Goal: Transaction & Acquisition: Book appointment/travel/reservation

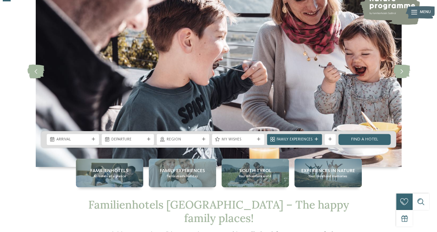
scroll to position [45, 0]
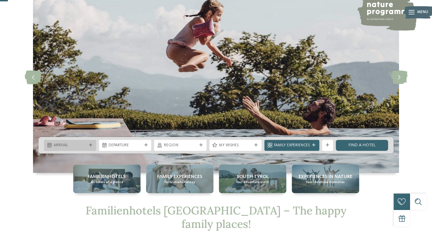
click at [91, 144] on icon at bounding box center [90, 144] width 3 height 3
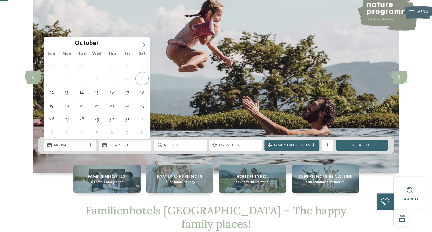
click at [144, 45] on icon at bounding box center [144, 45] width 2 height 4
type input "****"
click at [144, 45] on icon at bounding box center [144, 45] width 5 height 5
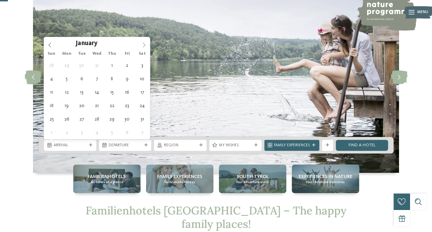
click at [144, 45] on icon at bounding box center [144, 45] width 5 height 5
click at [144, 45] on icon at bounding box center [144, 45] width 2 height 4
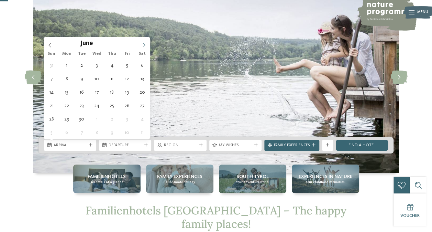
click at [144, 45] on icon at bounding box center [144, 45] width 2 height 4
click at [144, 45] on icon at bounding box center [144, 45] width 5 height 5
click at [144, 45] on icon at bounding box center [144, 45] width 2 height 4
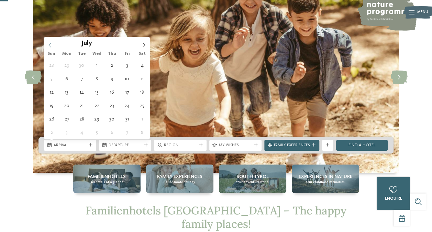
click at [47, 44] on span at bounding box center [50, 43] width 12 height 12
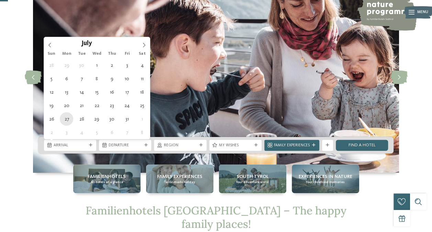
type div "27.07.2026"
type input "****"
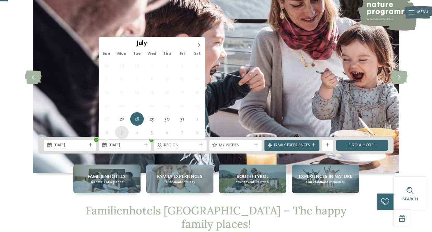
type div "03.08.2026"
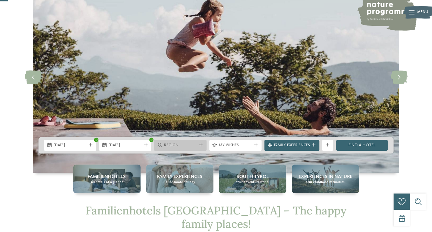
click at [200, 143] on div "Region" at bounding box center [180, 145] width 52 height 11
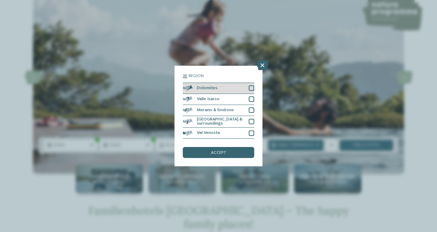
click at [250, 90] on div at bounding box center [252, 88] width 6 height 6
click at [217, 149] on div "accept" at bounding box center [219, 152] width 72 height 11
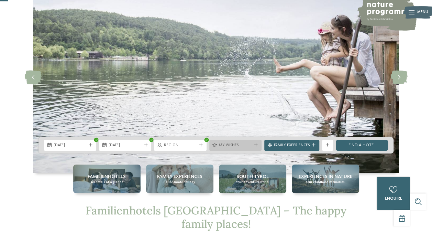
click at [248, 143] on span "My wishes" at bounding box center [235, 146] width 33 height 6
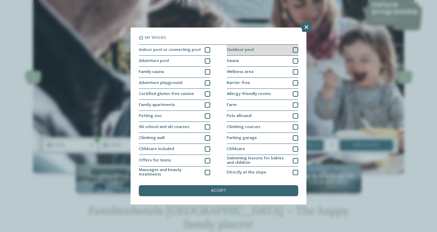
click at [293, 52] on div at bounding box center [296, 50] width 6 height 6
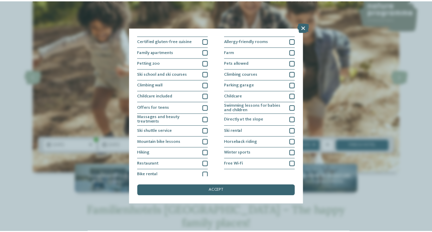
scroll to position [56, 0]
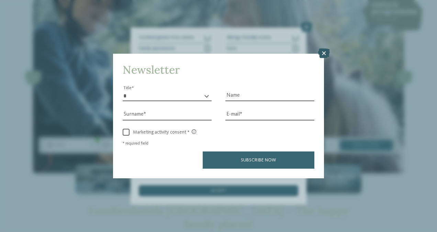
click at [323, 50] on icon at bounding box center [324, 53] width 12 height 10
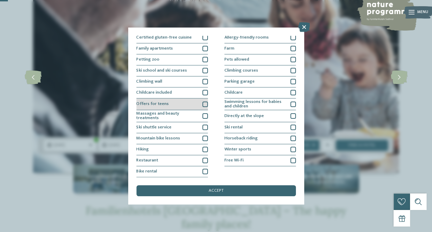
click at [204, 103] on div at bounding box center [205, 104] width 6 height 6
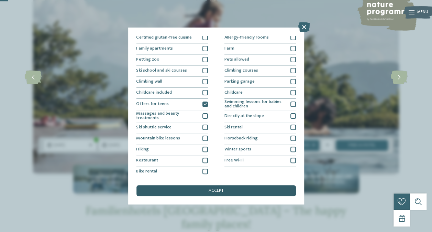
click at [219, 188] on span "accept" at bounding box center [216, 190] width 15 height 4
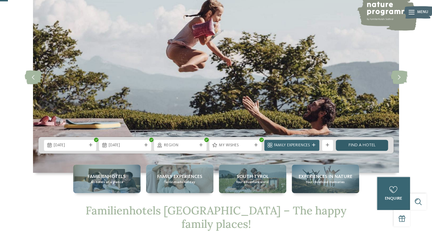
click at [362, 140] on link "Find a hotel" at bounding box center [362, 145] width 52 height 11
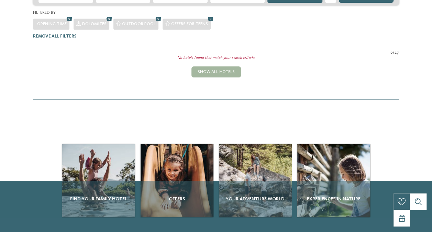
scroll to position [157, 0]
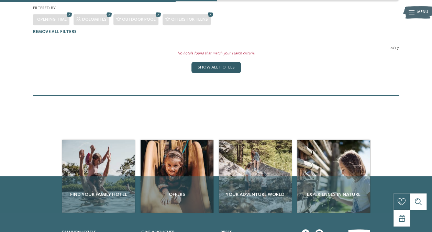
click at [225, 62] on div "Show all hotels" at bounding box center [216, 67] width 50 height 11
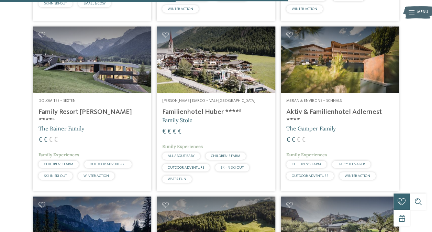
scroll to position [1196, 0]
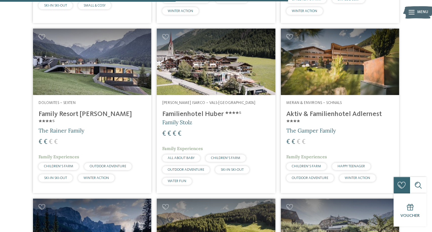
click at [76, 110] on h4 "Family Resort [PERSON_NAME] ****ˢ" at bounding box center [92, 118] width 107 height 17
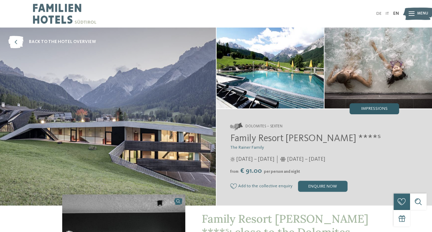
click at [371, 108] on span "Impressions" at bounding box center [374, 109] width 26 height 4
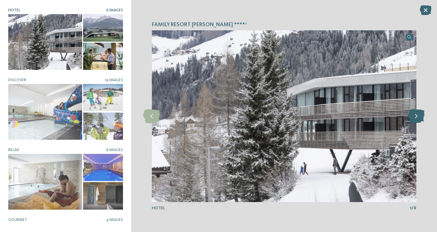
click at [417, 116] on icon at bounding box center [416, 116] width 17 height 14
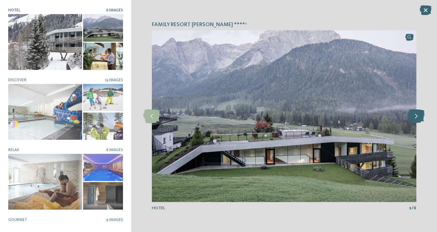
click at [417, 116] on icon at bounding box center [416, 116] width 17 height 14
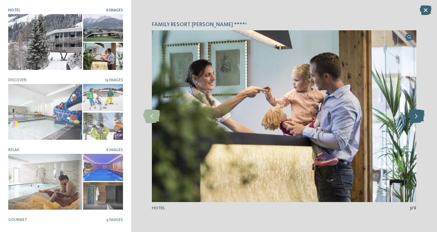
click at [417, 116] on icon at bounding box center [416, 116] width 17 height 14
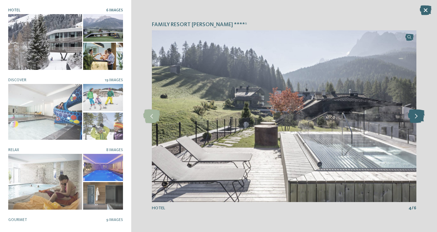
click at [417, 116] on icon at bounding box center [416, 116] width 17 height 14
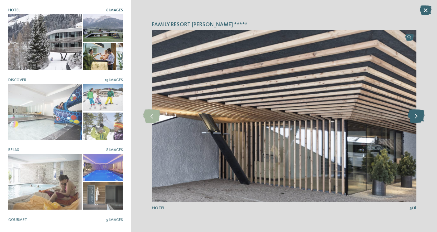
click at [417, 116] on icon at bounding box center [416, 116] width 17 height 14
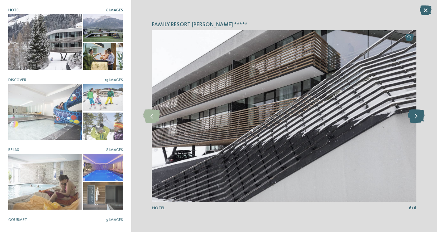
click at [417, 116] on icon at bounding box center [416, 116] width 17 height 14
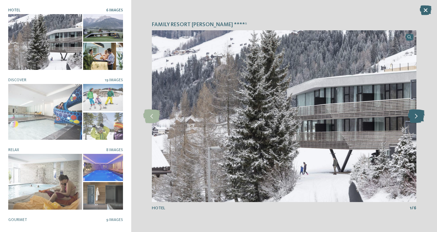
click at [417, 116] on icon at bounding box center [416, 116] width 17 height 14
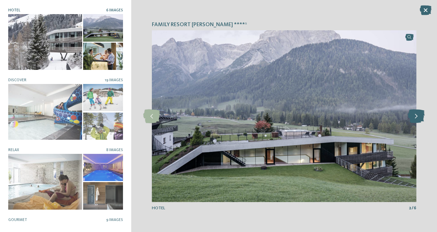
click at [417, 116] on icon at bounding box center [416, 116] width 17 height 14
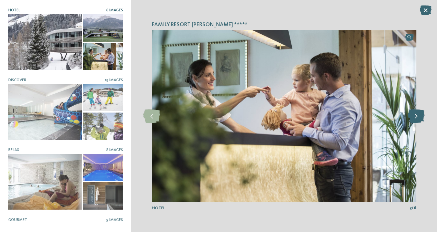
click at [417, 116] on icon at bounding box center [416, 116] width 17 height 14
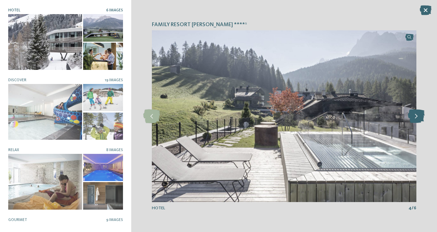
click at [417, 116] on icon at bounding box center [416, 116] width 17 height 14
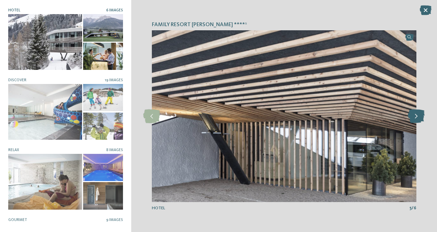
click at [417, 116] on icon at bounding box center [416, 116] width 17 height 14
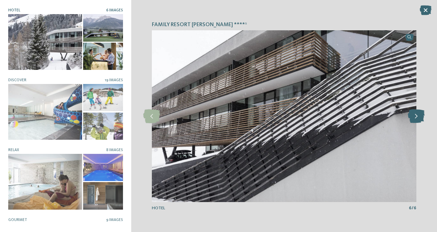
click at [417, 116] on icon at bounding box center [416, 116] width 17 height 14
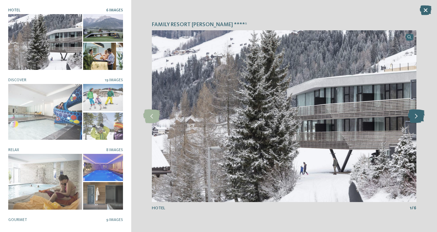
click at [417, 116] on icon at bounding box center [416, 116] width 17 height 14
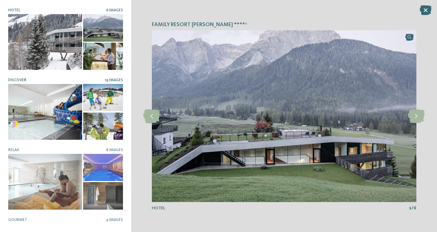
click at [46, 114] on div at bounding box center [45, 111] width 74 height 55
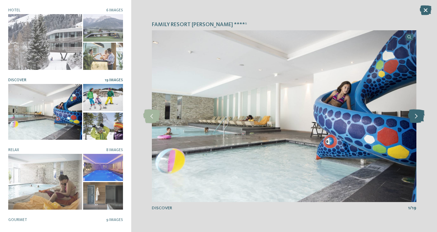
click at [417, 117] on icon at bounding box center [416, 116] width 17 height 14
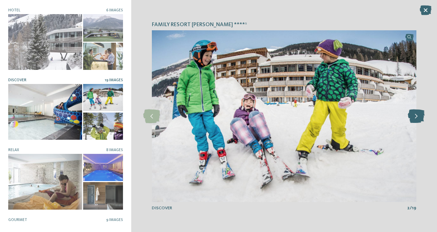
click at [417, 117] on icon at bounding box center [416, 116] width 17 height 14
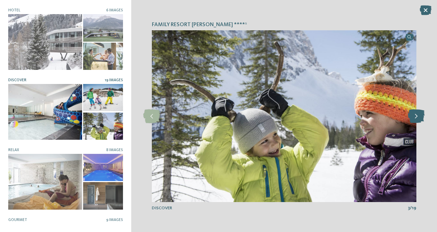
click at [417, 117] on icon at bounding box center [416, 116] width 17 height 14
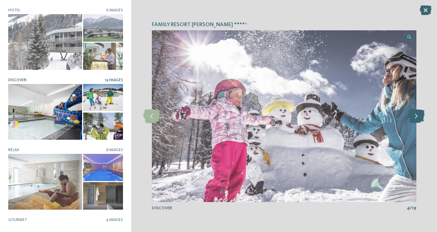
click at [417, 117] on icon at bounding box center [416, 116] width 17 height 14
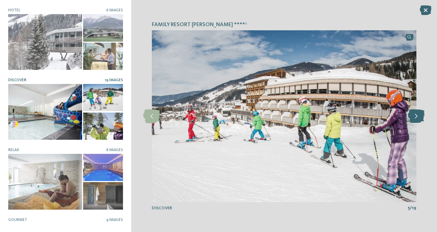
click at [417, 117] on icon at bounding box center [416, 116] width 17 height 14
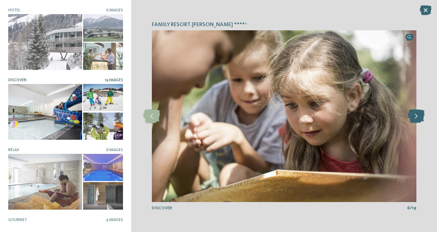
click at [417, 117] on icon at bounding box center [416, 116] width 17 height 14
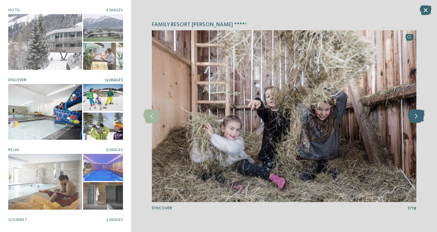
click at [417, 117] on icon at bounding box center [416, 116] width 17 height 14
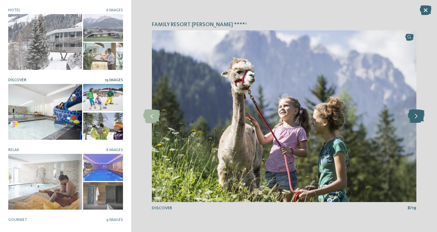
click at [417, 117] on icon at bounding box center [416, 116] width 17 height 14
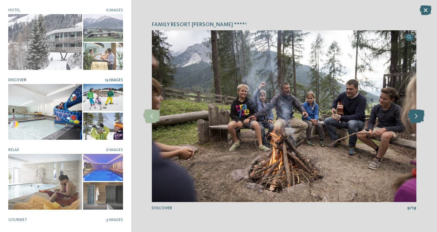
click at [417, 117] on icon at bounding box center [416, 116] width 17 height 14
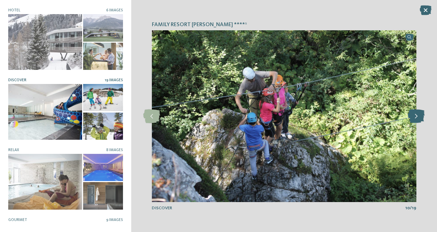
click at [417, 117] on icon at bounding box center [416, 116] width 17 height 14
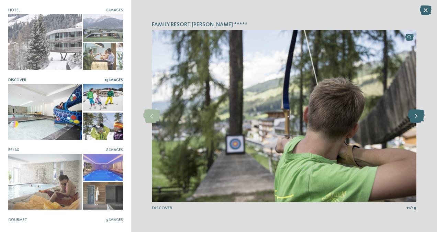
click at [417, 117] on icon at bounding box center [416, 116] width 17 height 14
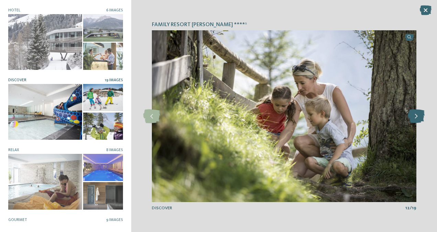
click at [417, 117] on icon at bounding box center [416, 116] width 17 height 14
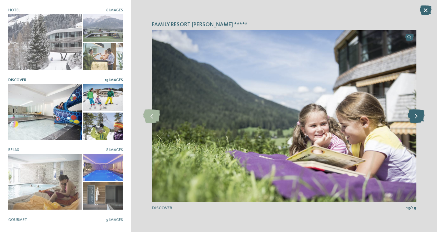
click at [417, 117] on icon at bounding box center [416, 116] width 17 height 14
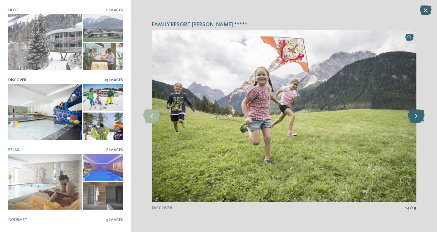
click at [417, 117] on icon at bounding box center [416, 116] width 17 height 14
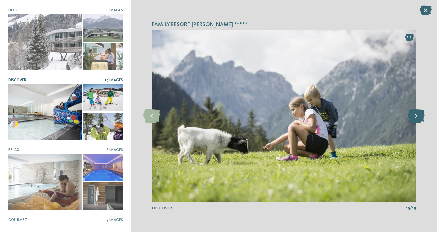
click at [417, 117] on icon at bounding box center [416, 116] width 17 height 14
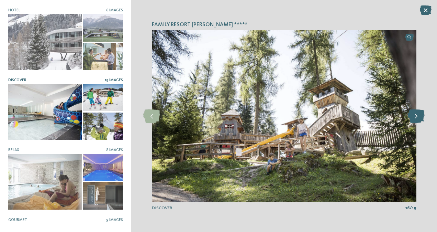
click at [417, 117] on icon at bounding box center [416, 116] width 17 height 14
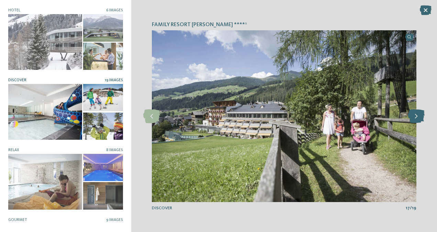
click at [417, 117] on icon at bounding box center [416, 116] width 17 height 14
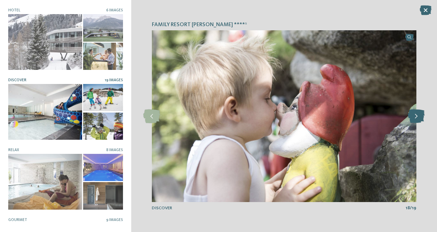
click at [417, 117] on icon at bounding box center [416, 116] width 17 height 14
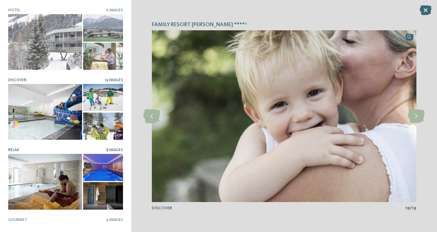
click at [47, 176] on div at bounding box center [45, 181] width 74 height 55
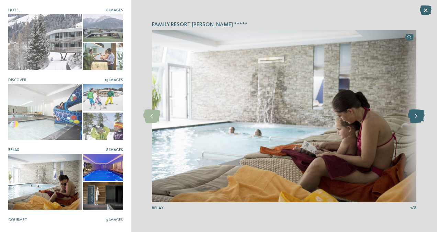
click at [417, 115] on icon at bounding box center [416, 116] width 17 height 14
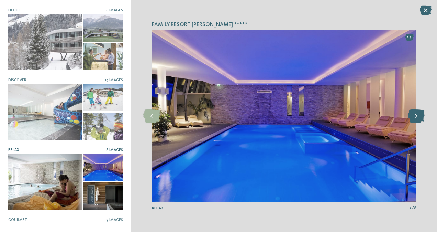
click at [417, 115] on icon at bounding box center [416, 116] width 17 height 14
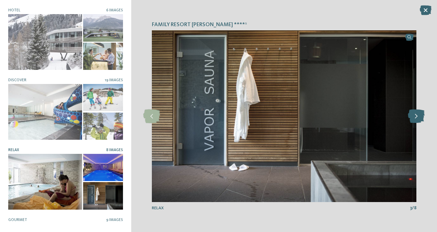
click at [417, 115] on icon at bounding box center [416, 116] width 17 height 14
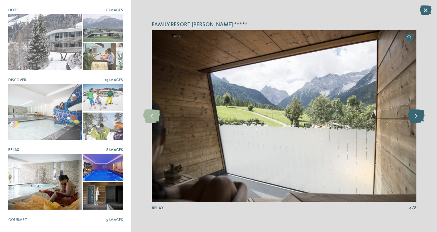
click at [417, 115] on icon at bounding box center [416, 116] width 17 height 14
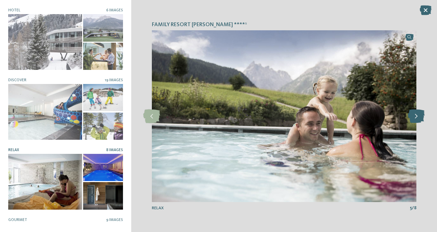
click at [417, 115] on icon at bounding box center [416, 116] width 17 height 14
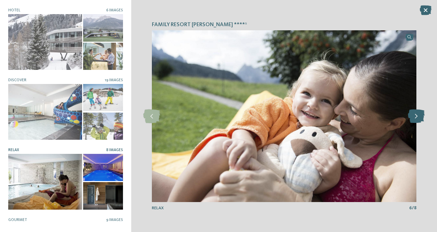
click at [417, 115] on icon at bounding box center [416, 116] width 17 height 14
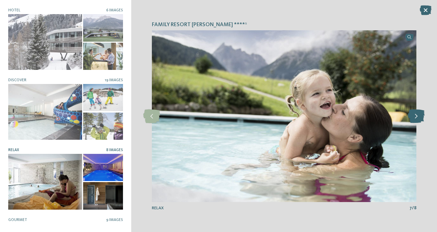
click at [417, 115] on icon at bounding box center [416, 116] width 17 height 14
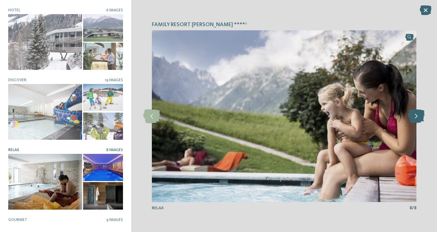
click at [417, 115] on icon at bounding box center [416, 116] width 17 height 14
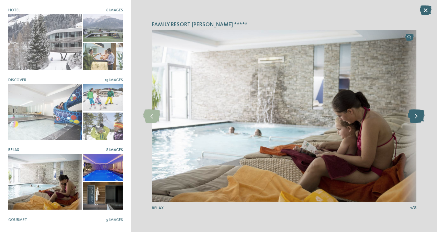
click at [417, 115] on icon at bounding box center [416, 116] width 17 height 14
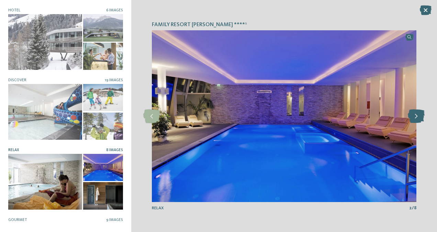
click at [417, 115] on icon at bounding box center [416, 116] width 17 height 14
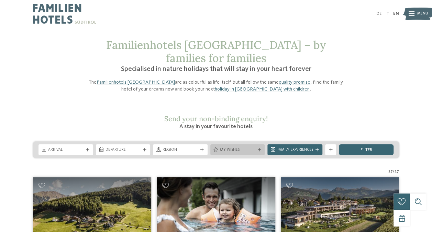
click at [245, 147] on span "My wishes" at bounding box center [237, 150] width 35 height 6
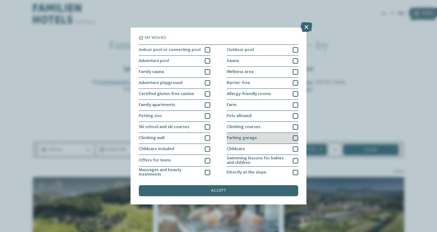
click at [295, 138] on div at bounding box center [296, 138] width 6 height 6
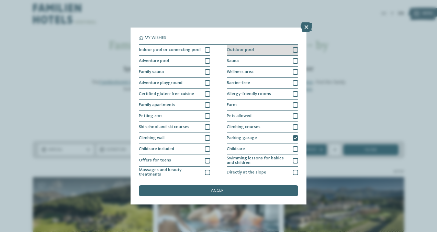
click at [293, 48] on div at bounding box center [296, 50] width 6 height 6
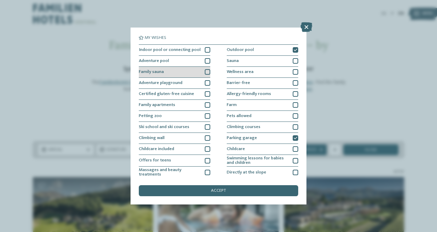
click at [205, 73] on div at bounding box center [208, 72] width 6 height 6
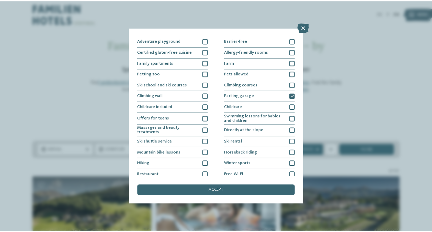
scroll to position [56, 0]
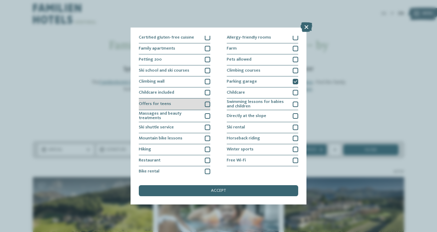
click at [206, 105] on div at bounding box center [208, 104] width 6 height 6
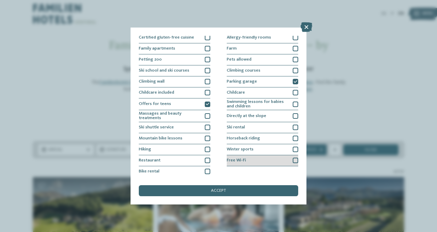
click at [293, 160] on div at bounding box center [296, 160] width 6 height 6
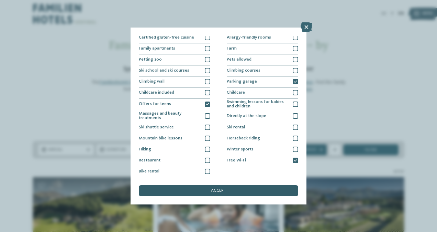
click at [217, 189] on span "accept" at bounding box center [218, 190] width 15 height 4
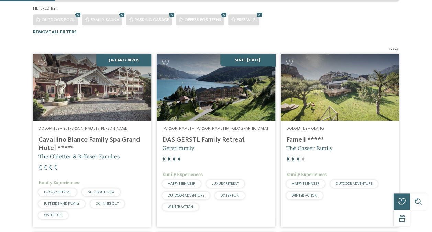
scroll to position [157, 0]
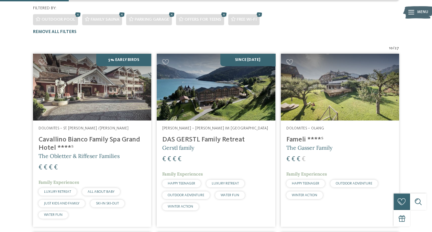
click at [184, 182] on span "HAPPY TEENAGER" at bounding box center [182, 183] width 28 height 3
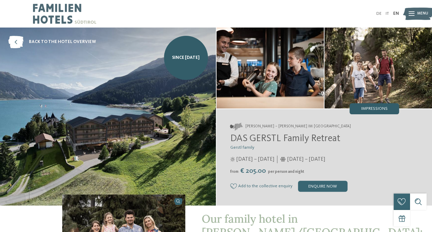
click at [369, 105] on div "Impressions" at bounding box center [375, 108] width 50 height 11
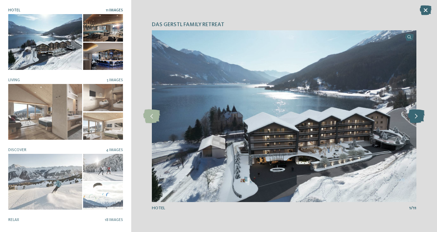
click at [418, 115] on icon at bounding box center [416, 116] width 17 height 14
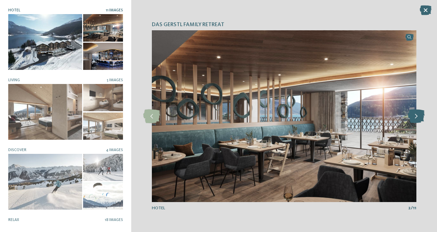
click at [418, 115] on icon at bounding box center [416, 116] width 17 height 14
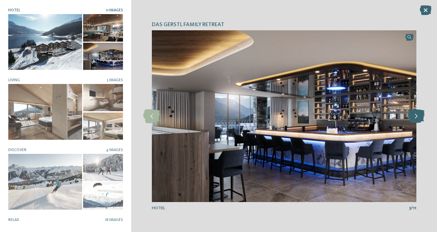
click at [418, 115] on icon at bounding box center [416, 116] width 17 height 14
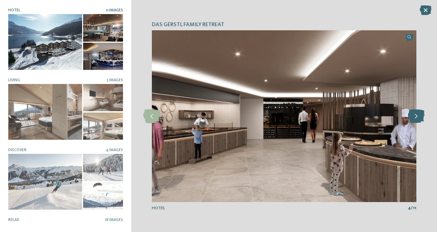
click at [418, 115] on icon at bounding box center [416, 116] width 17 height 14
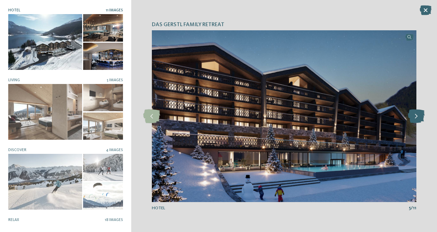
click at [418, 115] on icon at bounding box center [416, 116] width 17 height 14
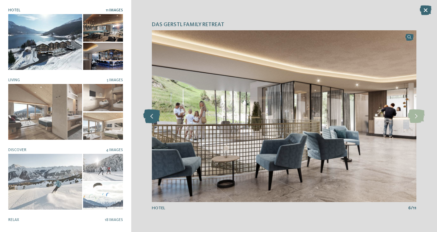
click at [153, 123] on div at bounding box center [151, 116] width 15 height 15
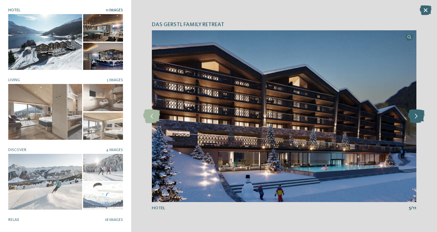
click at [415, 118] on icon at bounding box center [416, 116] width 17 height 14
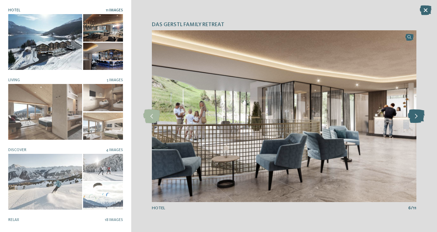
click at [415, 118] on icon at bounding box center [416, 116] width 17 height 14
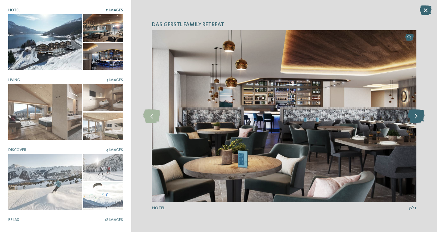
click at [415, 118] on icon at bounding box center [416, 116] width 17 height 14
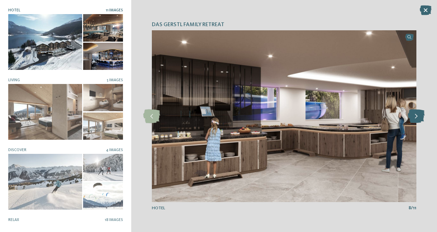
click at [415, 118] on icon at bounding box center [416, 116] width 17 height 14
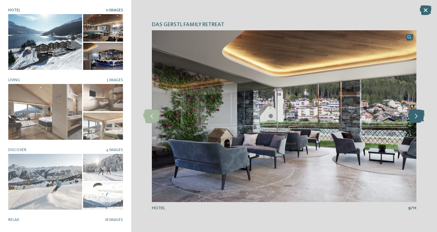
click at [415, 118] on icon at bounding box center [416, 116] width 17 height 14
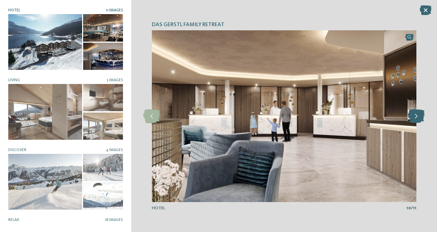
click at [415, 118] on icon at bounding box center [416, 116] width 17 height 14
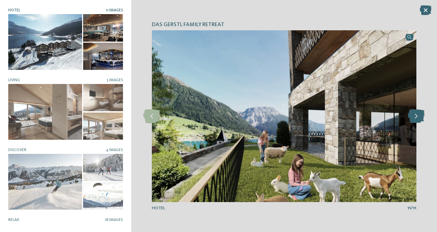
click at [415, 118] on icon at bounding box center [416, 116] width 17 height 14
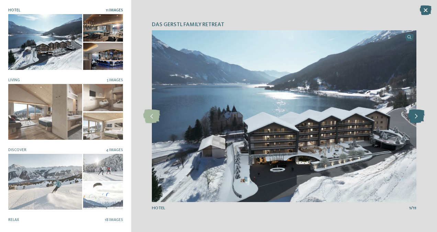
click at [415, 118] on icon at bounding box center [416, 116] width 17 height 14
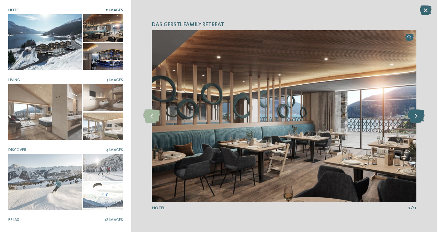
click at [415, 118] on icon at bounding box center [416, 116] width 17 height 14
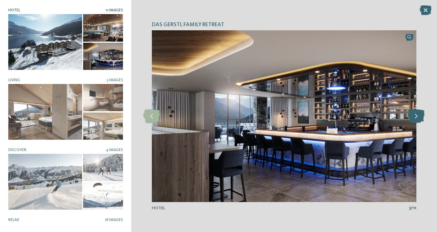
click at [415, 118] on icon at bounding box center [416, 116] width 17 height 14
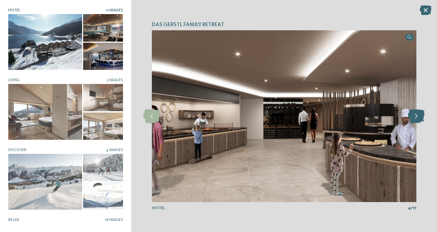
click at [415, 118] on icon at bounding box center [416, 116] width 17 height 14
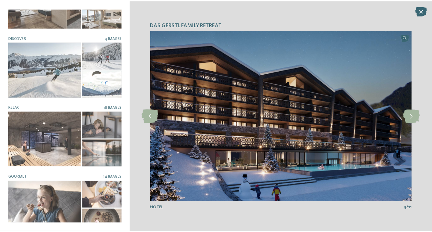
scroll to position [117, 0]
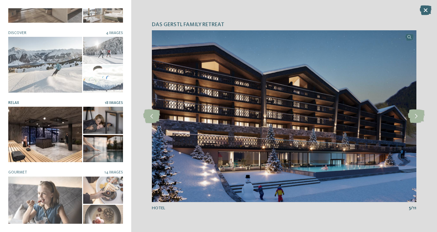
click at [50, 142] on div at bounding box center [45, 134] width 74 height 55
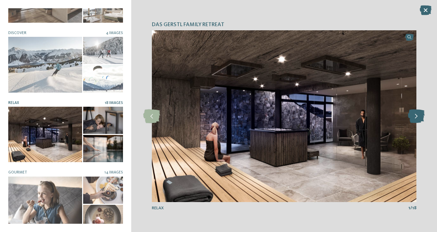
click at [415, 116] on icon at bounding box center [416, 116] width 17 height 14
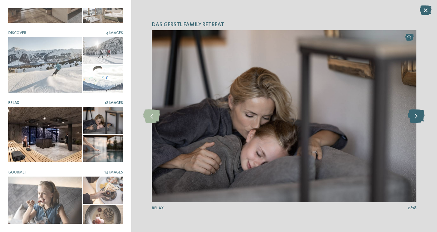
click at [415, 116] on icon at bounding box center [416, 116] width 17 height 14
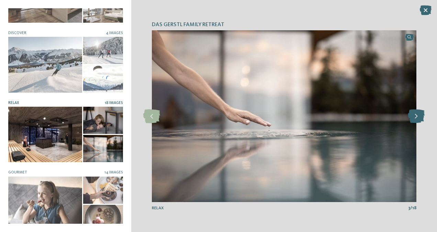
click at [415, 116] on icon at bounding box center [416, 116] width 17 height 14
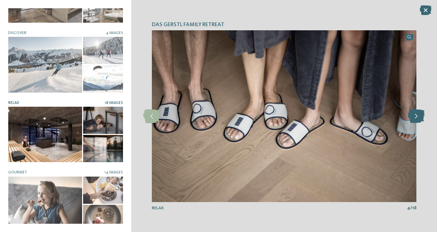
click at [415, 116] on icon at bounding box center [416, 116] width 17 height 14
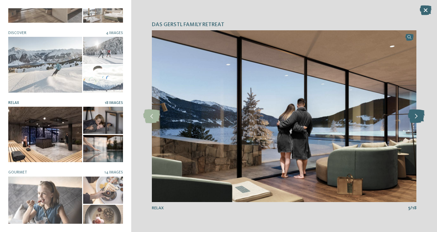
click at [415, 116] on icon at bounding box center [416, 116] width 17 height 14
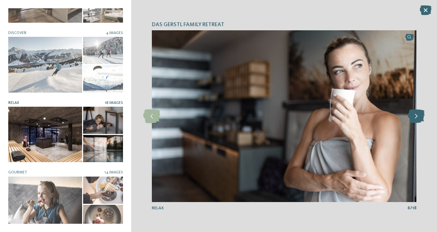
click at [415, 116] on icon at bounding box center [416, 116] width 17 height 14
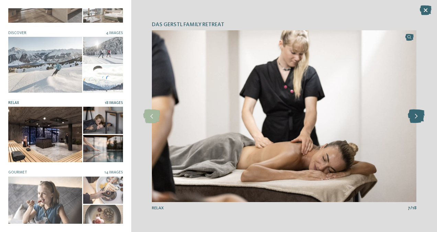
click at [415, 116] on icon at bounding box center [416, 116] width 17 height 14
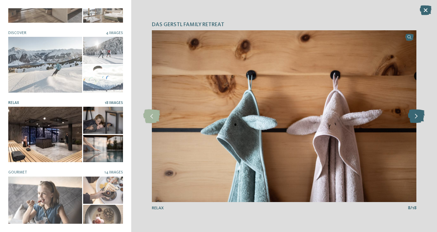
click at [415, 116] on icon at bounding box center [416, 116] width 17 height 14
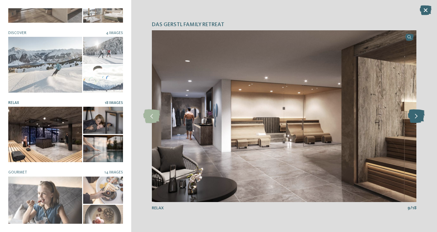
click at [415, 116] on icon at bounding box center [416, 116] width 17 height 14
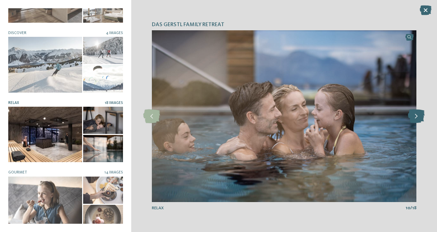
click at [415, 116] on icon at bounding box center [416, 116] width 17 height 14
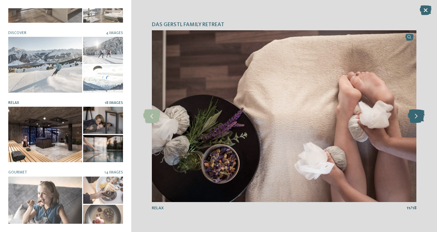
click at [415, 116] on icon at bounding box center [416, 116] width 17 height 14
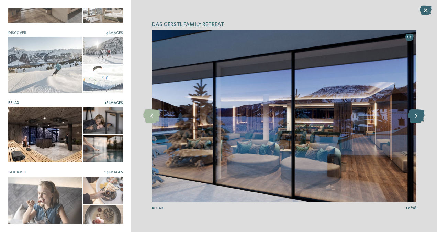
click at [415, 116] on icon at bounding box center [416, 116] width 17 height 14
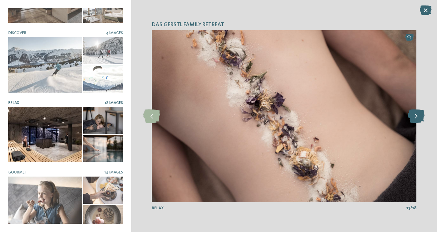
click at [415, 116] on icon at bounding box center [416, 116] width 17 height 14
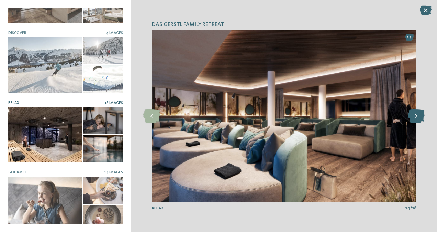
click at [415, 116] on icon at bounding box center [416, 116] width 17 height 14
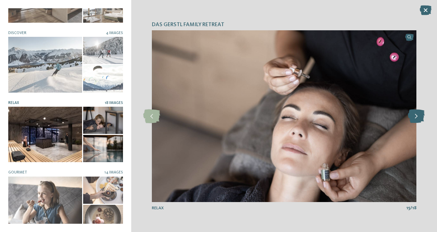
click at [415, 116] on icon at bounding box center [416, 116] width 17 height 14
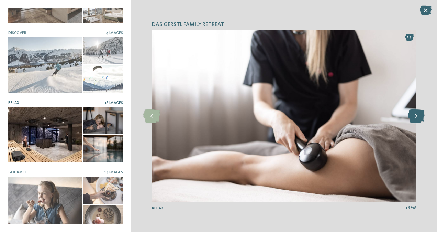
click at [415, 116] on icon at bounding box center [416, 116] width 17 height 14
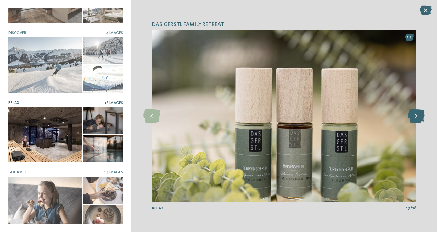
click at [415, 116] on icon at bounding box center [416, 116] width 17 height 14
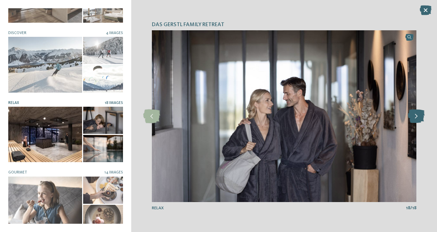
click at [415, 116] on icon at bounding box center [416, 116] width 17 height 14
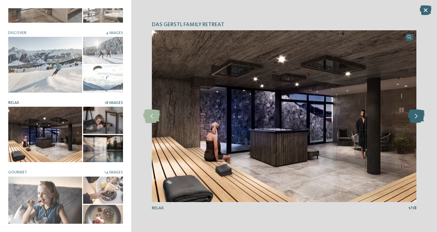
click at [415, 116] on icon at bounding box center [416, 116] width 17 height 14
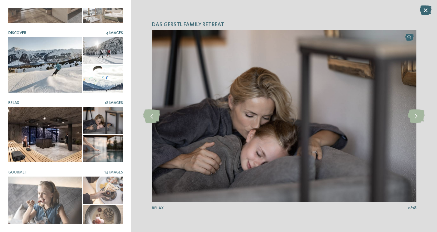
click at [52, 55] on div at bounding box center [45, 64] width 74 height 55
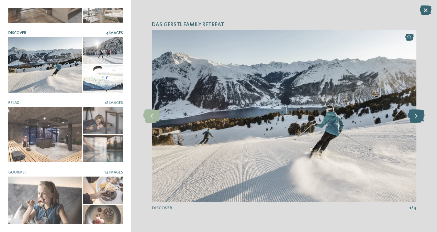
click at [417, 117] on icon at bounding box center [416, 116] width 17 height 14
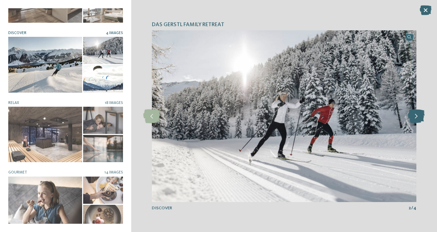
click at [417, 117] on icon at bounding box center [416, 116] width 17 height 14
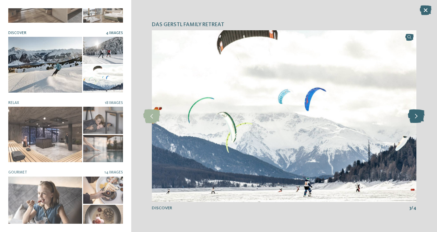
click at [417, 117] on icon at bounding box center [416, 116] width 17 height 14
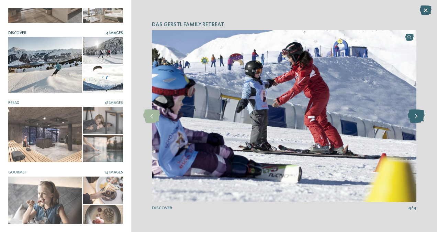
click at [417, 117] on icon at bounding box center [416, 116] width 17 height 14
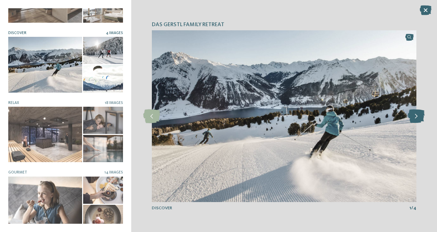
click at [417, 117] on icon at bounding box center [416, 116] width 17 height 14
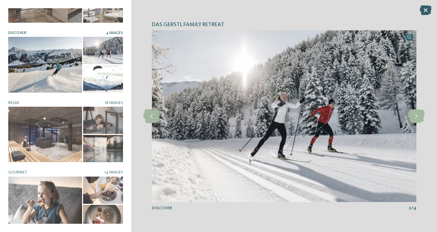
click at [426, 7] on icon at bounding box center [426, 11] width 12 height 10
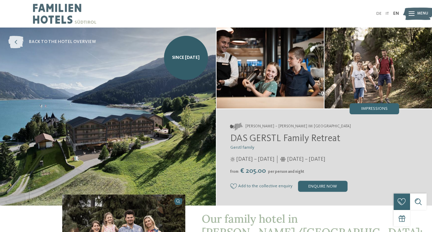
click at [19, 39] on icon at bounding box center [15, 42] width 15 height 12
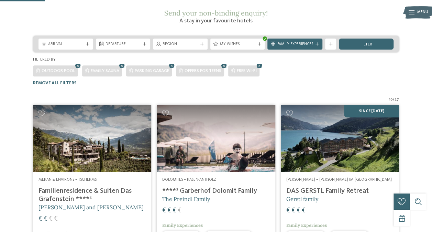
scroll to position [102, 0]
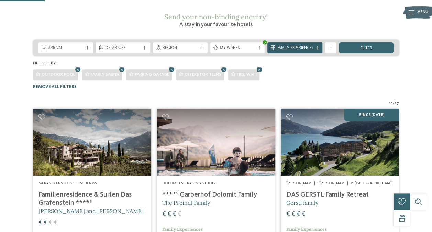
click at [316, 46] on icon at bounding box center [316, 47] width 3 height 3
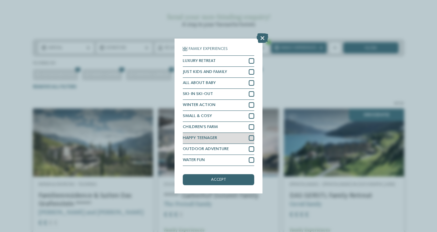
click at [252, 136] on div at bounding box center [252, 138] width 6 height 6
click at [218, 179] on span "accept" at bounding box center [218, 179] width 15 height 4
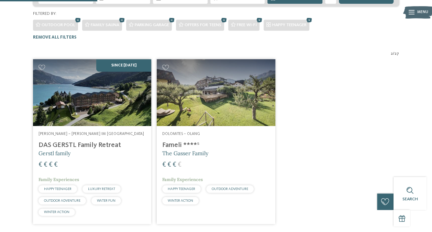
scroll to position [157, 0]
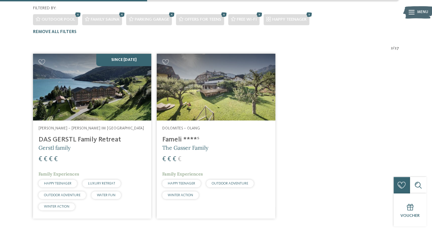
click at [214, 83] on img at bounding box center [216, 87] width 118 height 67
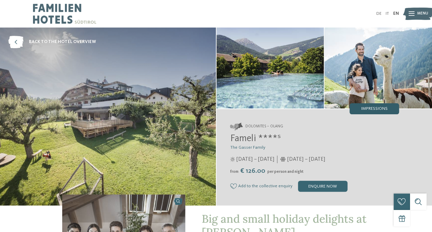
click at [373, 106] on div "Impressions" at bounding box center [375, 108] width 50 height 11
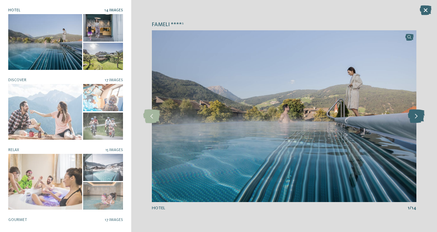
click at [417, 114] on icon at bounding box center [416, 116] width 17 height 14
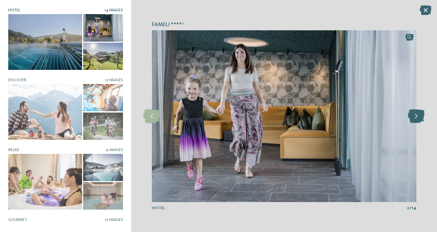
click at [417, 114] on icon at bounding box center [416, 116] width 17 height 14
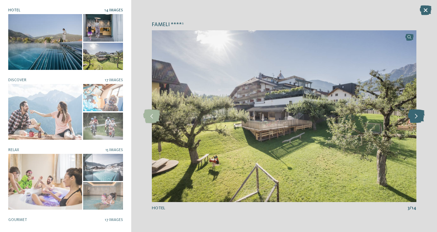
click at [417, 114] on icon at bounding box center [416, 116] width 17 height 14
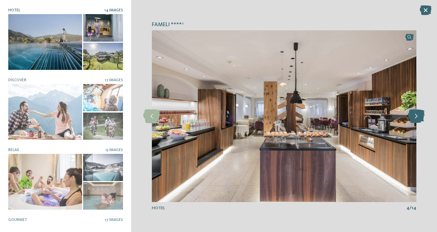
click at [417, 114] on icon at bounding box center [416, 116] width 17 height 14
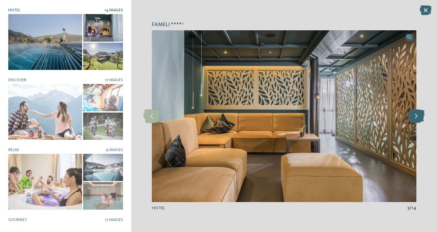
click at [417, 114] on icon at bounding box center [416, 116] width 17 height 14
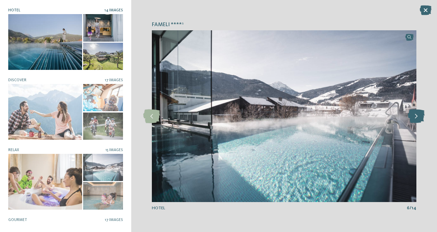
click at [417, 114] on icon at bounding box center [416, 116] width 17 height 14
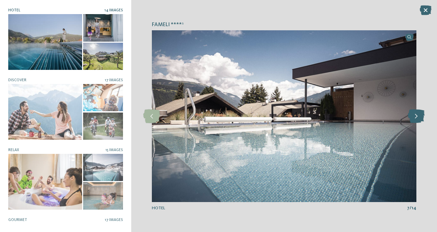
click at [417, 114] on icon at bounding box center [416, 116] width 17 height 14
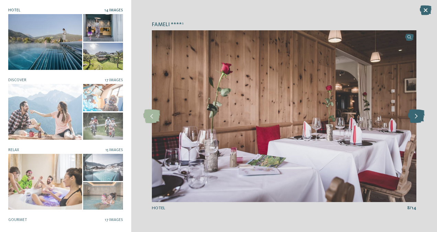
click at [417, 114] on icon at bounding box center [416, 116] width 17 height 14
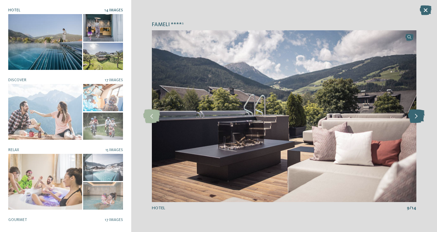
click at [417, 114] on icon at bounding box center [416, 116] width 17 height 14
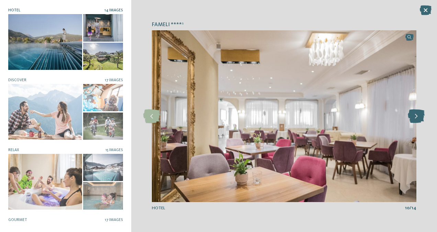
click at [417, 114] on icon at bounding box center [416, 116] width 17 height 14
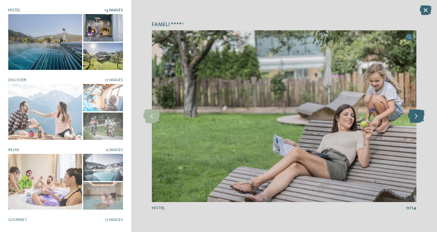
click at [417, 114] on icon at bounding box center [416, 116] width 17 height 14
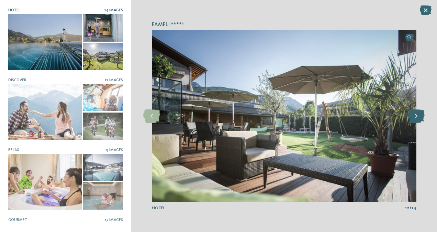
click at [417, 114] on icon at bounding box center [416, 116] width 17 height 14
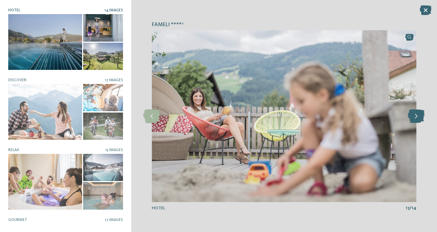
click at [417, 114] on icon at bounding box center [416, 116] width 17 height 14
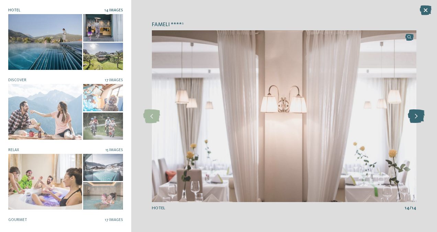
click at [417, 114] on icon at bounding box center [416, 116] width 17 height 14
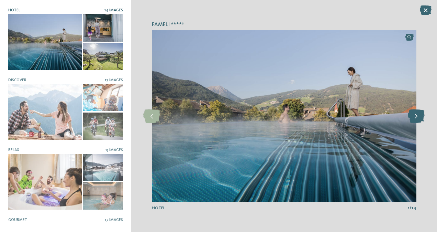
click at [417, 114] on icon at bounding box center [416, 116] width 17 height 14
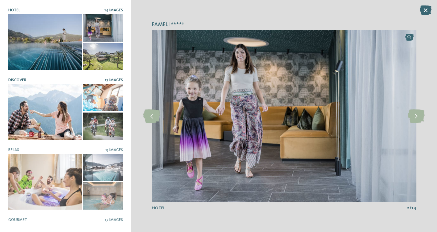
click at [52, 118] on div at bounding box center [45, 111] width 74 height 55
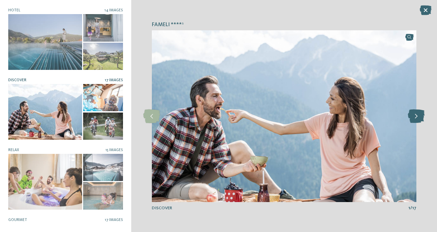
click at [414, 117] on icon at bounding box center [416, 116] width 17 height 14
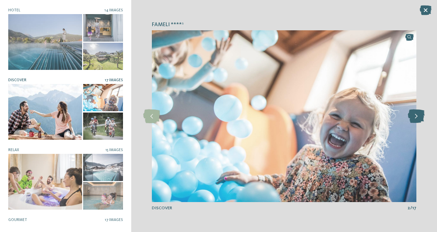
click at [414, 117] on icon at bounding box center [416, 116] width 17 height 14
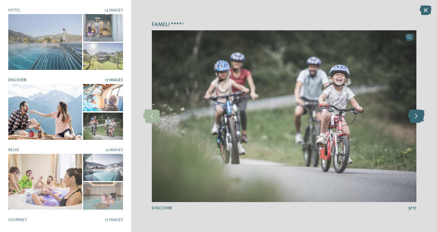
click at [414, 117] on icon at bounding box center [416, 116] width 17 height 14
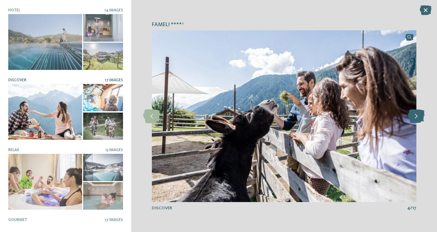
click at [414, 117] on icon at bounding box center [416, 116] width 17 height 14
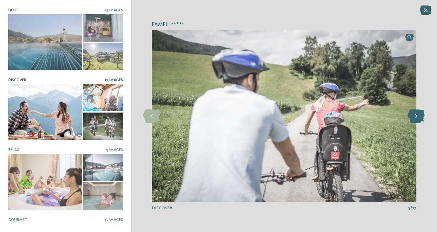
click at [414, 117] on icon at bounding box center [416, 116] width 17 height 14
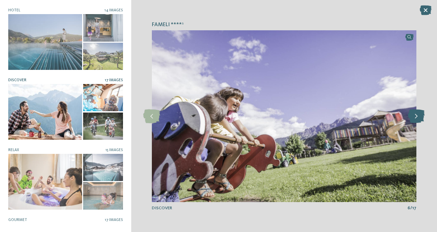
click at [414, 117] on icon at bounding box center [416, 116] width 17 height 14
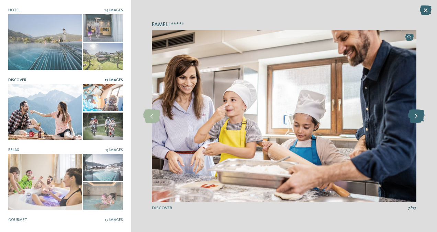
click at [414, 117] on icon at bounding box center [416, 116] width 17 height 14
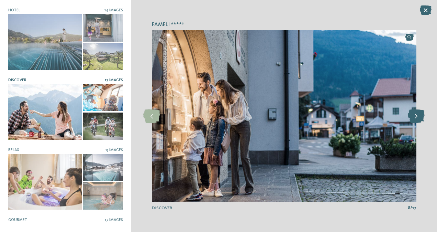
click at [414, 117] on icon at bounding box center [416, 116] width 17 height 14
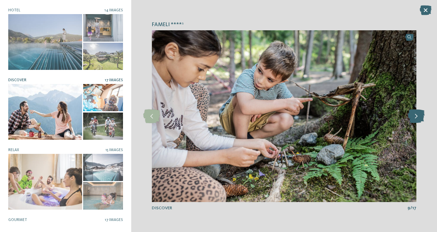
click at [414, 117] on icon at bounding box center [416, 116] width 17 height 14
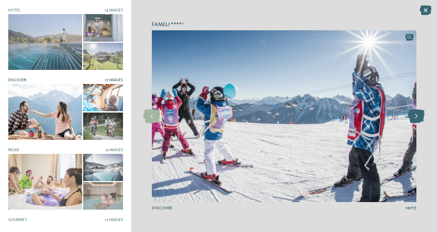
click at [414, 117] on icon at bounding box center [416, 116] width 17 height 14
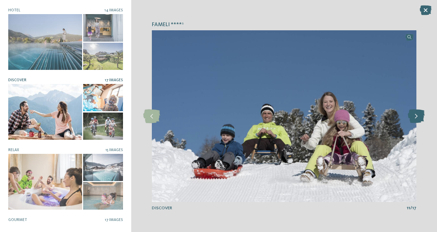
click at [414, 117] on icon at bounding box center [416, 116] width 17 height 14
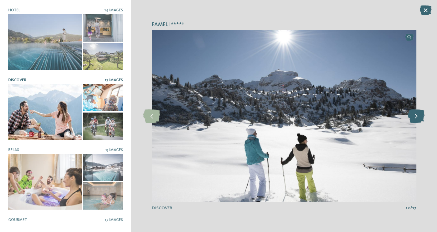
click at [414, 117] on icon at bounding box center [416, 116] width 17 height 14
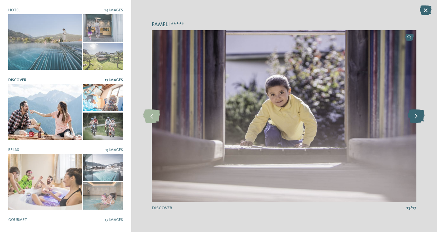
click at [414, 117] on icon at bounding box center [416, 116] width 17 height 14
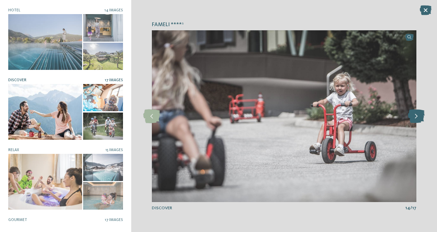
click at [414, 117] on icon at bounding box center [416, 116] width 17 height 14
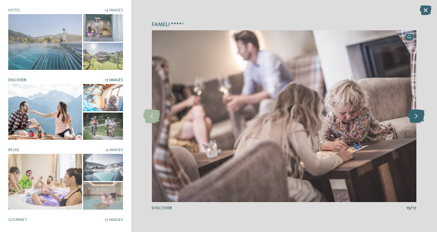
click at [414, 117] on icon at bounding box center [416, 116] width 17 height 14
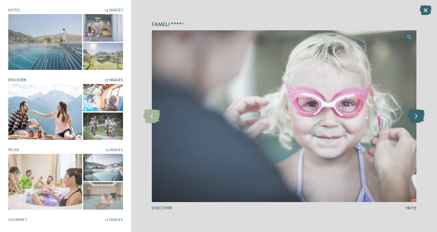
click at [414, 117] on icon at bounding box center [416, 116] width 17 height 14
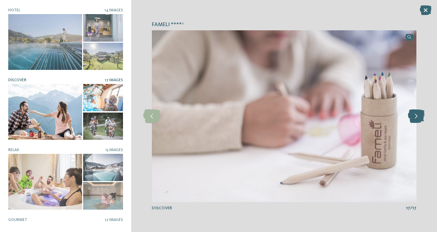
click at [414, 117] on icon at bounding box center [416, 116] width 17 height 14
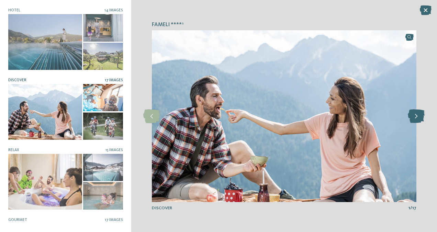
click at [414, 117] on icon at bounding box center [416, 116] width 17 height 14
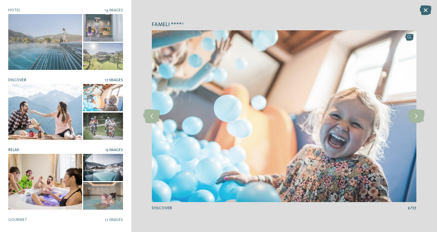
click at [49, 184] on div at bounding box center [45, 181] width 74 height 55
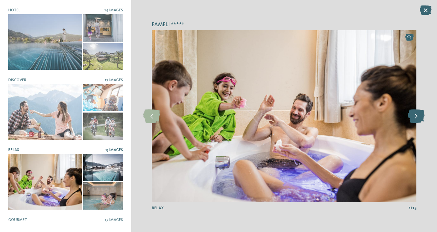
click at [413, 115] on icon at bounding box center [416, 116] width 17 height 14
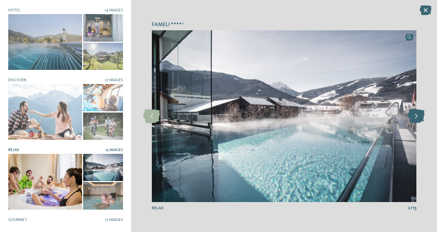
click at [413, 115] on icon at bounding box center [416, 116] width 17 height 14
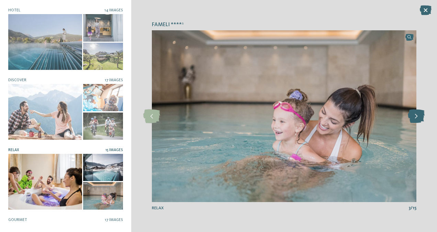
click at [413, 115] on icon at bounding box center [416, 116] width 17 height 14
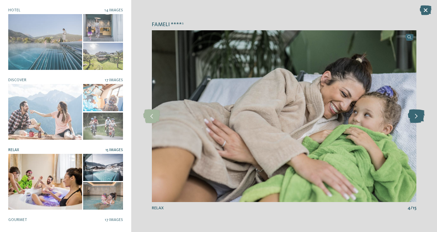
click at [413, 115] on icon at bounding box center [416, 116] width 17 height 14
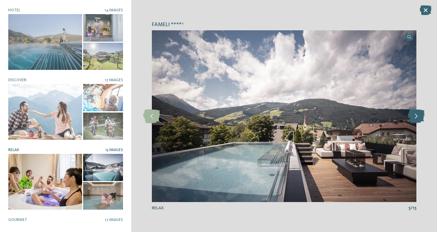
click at [413, 115] on icon at bounding box center [416, 116] width 17 height 14
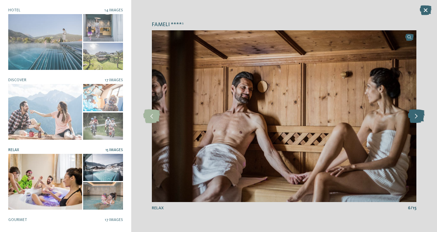
click at [413, 115] on icon at bounding box center [416, 116] width 17 height 14
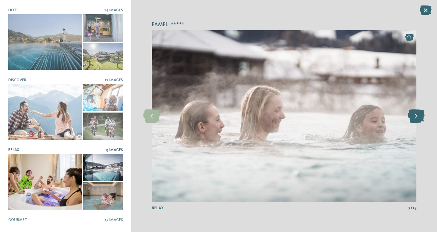
click at [413, 115] on icon at bounding box center [416, 116] width 17 height 14
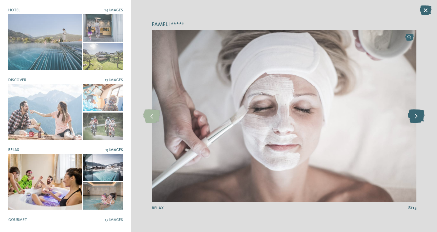
click at [413, 115] on icon at bounding box center [416, 116] width 17 height 14
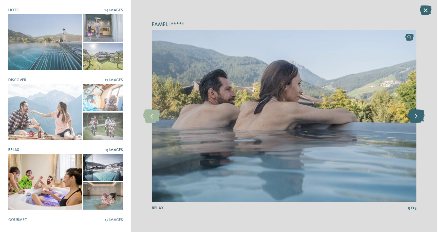
click at [413, 115] on icon at bounding box center [416, 116] width 17 height 14
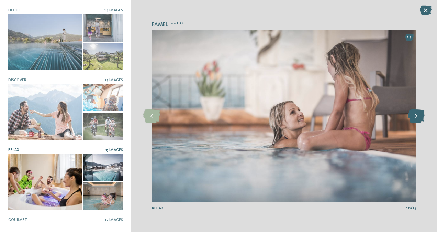
click at [413, 115] on icon at bounding box center [416, 116] width 17 height 14
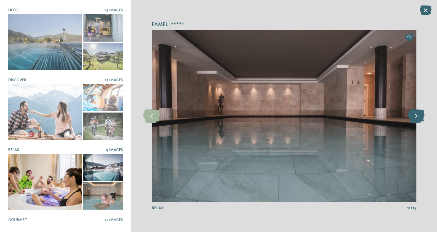
click at [413, 115] on icon at bounding box center [416, 116] width 17 height 14
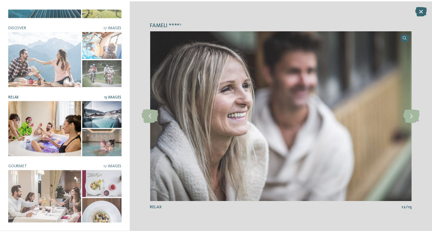
scroll to position [62, 0]
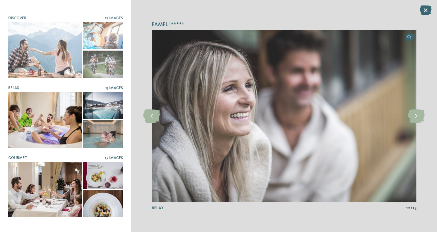
click at [49, 180] on div at bounding box center [45, 189] width 74 height 55
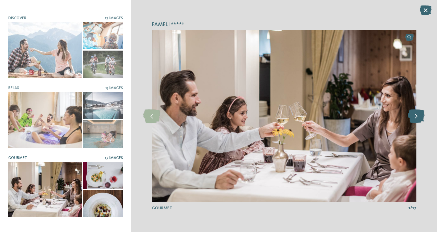
click at [415, 114] on icon at bounding box center [416, 116] width 17 height 14
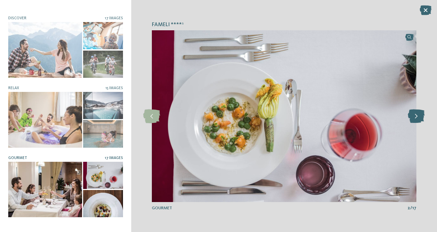
click at [415, 114] on icon at bounding box center [416, 116] width 17 height 14
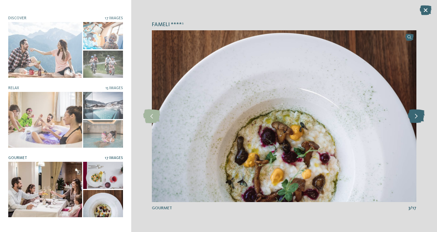
click at [415, 114] on icon at bounding box center [416, 116] width 17 height 14
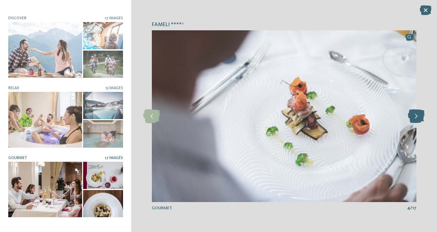
click at [415, 114] on icon at bounding box center [416, 116] width 17 height 14
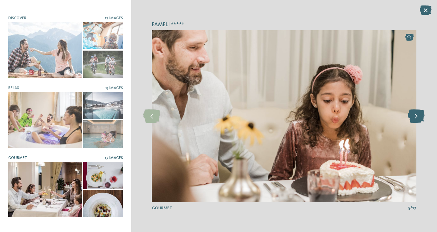
click at [415, 114] on icon at bounding box center [416, 116] width 17 height 14
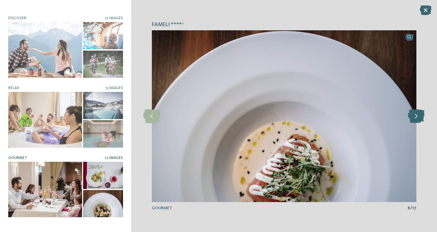
click at [415, 114] on icon at bounding box center [416, 116] width 17 height 14
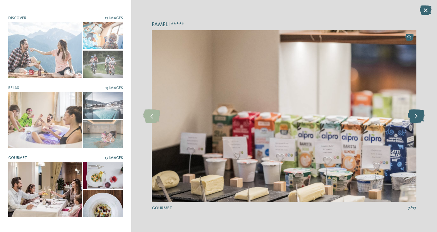
click at [415, 114] on icon at bounding box center [416, 116] width 17 height 14
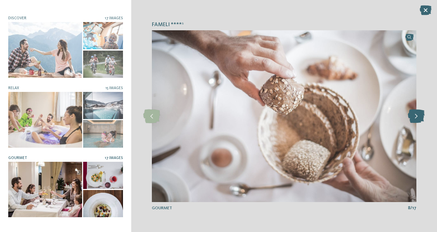
click at [415, 114] on icon at bounding box center [416, 116] width 17 height 14
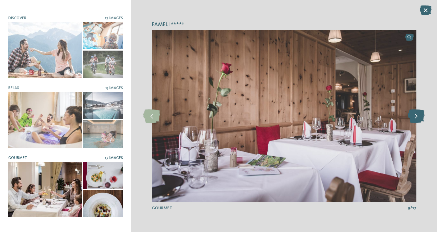
click at [415, 114] on icon at bounding box center [416, 116] width 17 height 14
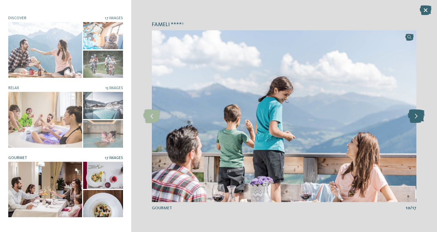
click at [415, 114] on icon at bounding box center [416, 116] width 17 height 14
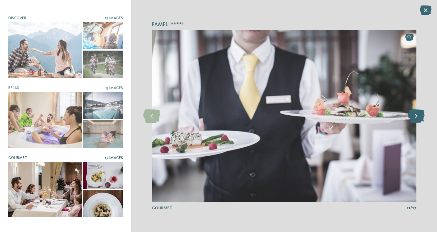
click at [415, 114] on icon at bounding box center [416, 116] width 17 height 14
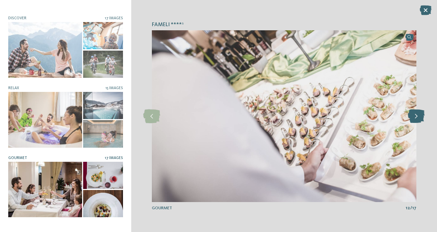
click at [415, 114] on icon at bounding box center [416, 116] width 17 height 14
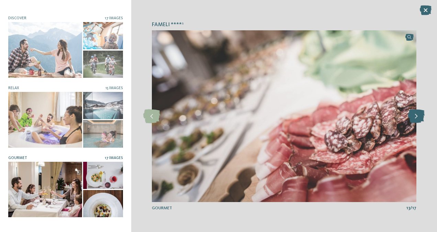
click at [415, 114] on icon at bounding box center [416, 116] width 17 height 14
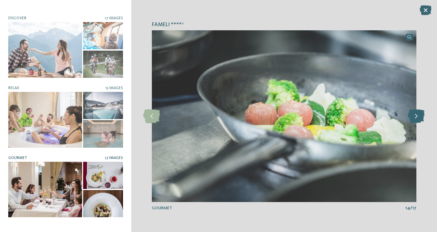
click at [415, 114] on icon at bounding box center [416, 116] width 17 height 14
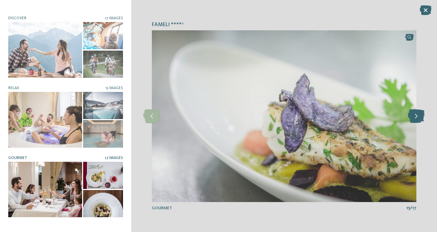
click at [415, 114] on icon at bounding box center [416, 116] width 17 height 14
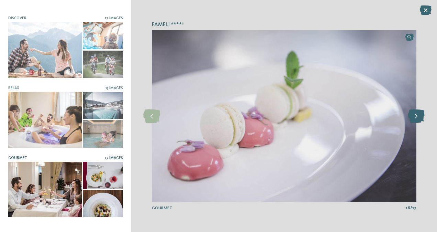
click at [415, 114] on icon at bounding box center [416, 116] width 17 height 14
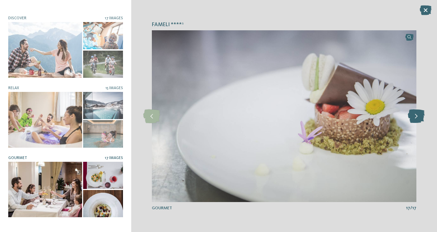
click at [415, 114] on icon at bounding box center [416, 116] width 17 height 14
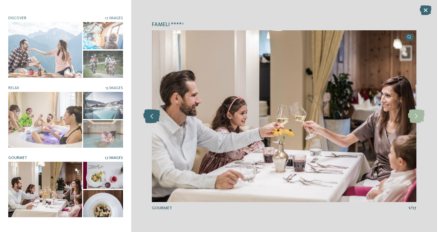
click at [152, 119] on icon at bounding box center [151, 116] width 17 height 14
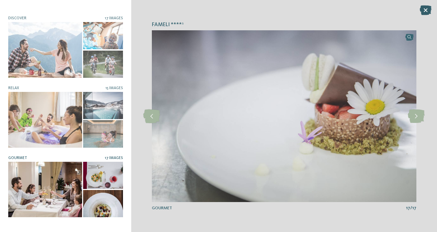
click at [425, 10] on icon at bounding box center [426, 11] width 12 height 10
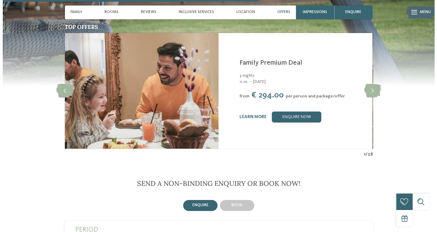
scroll to position [1037, 0]
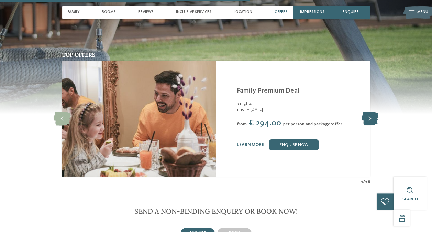
click at [376, 112] on icon at bounding box center [370, 119] width 17 height 14
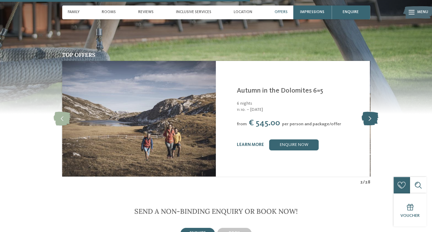
click at [376, 112] on icon at bounding box center [370, 119] width 17 height 14
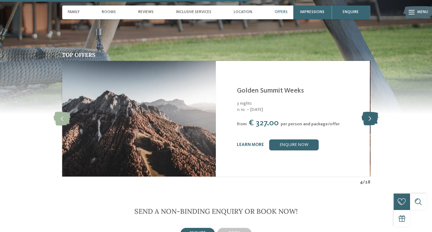
click at [376, 112] on icon at bounding box center [370, 119] width 17 height 14
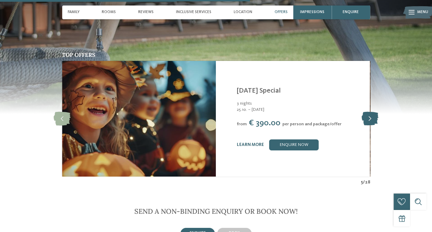
click at [376, 112] on icon at bounding box center [370, 119] width 17 height 14
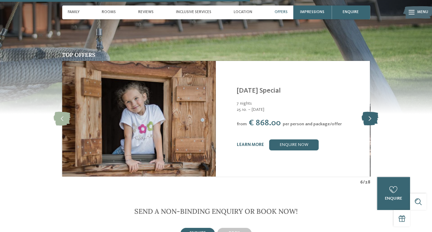
click at [376, 112] on icon at bounding box center [370, 119] width 17 height 14
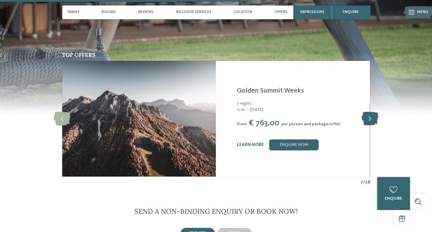
click at [376, 112] on icon at bounding box center [370, 119] width 17 height 14
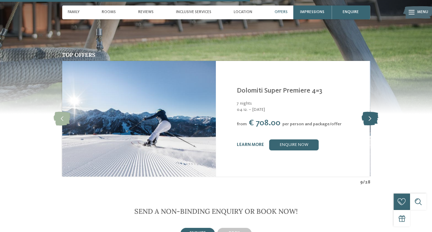
click at [376, 112] on icon at bounding box center [370, 119] width 17 height 14
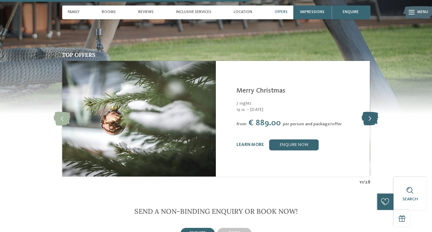
click at [376, 112] on icon at bounding box center [370, 119] width 17 height 14
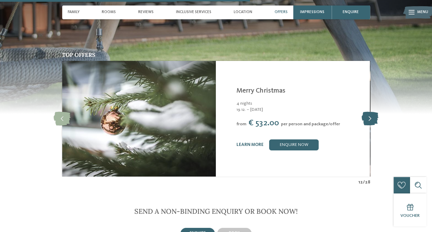
click at [376, 112] on icon at bounding box center [370, 119] width 17 height 14
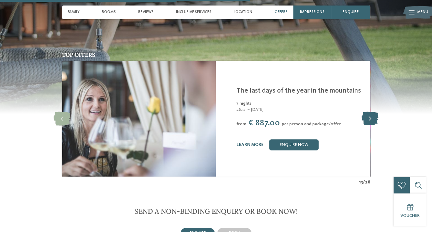
click at [376, 112] on icon at bounding box center [370, 119] width 17 height 14
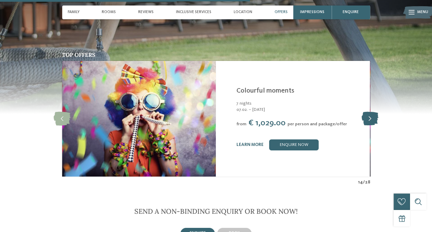
click at [376, 112] on icon at bounding box center [370, 119] width 17 height 14
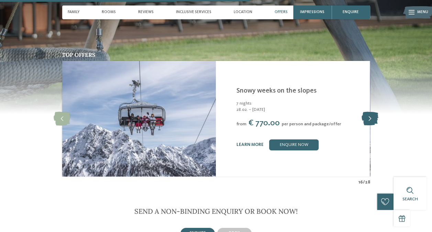
click at [376, 112] on icon at bounding box center [370, 119] width 17 height 14
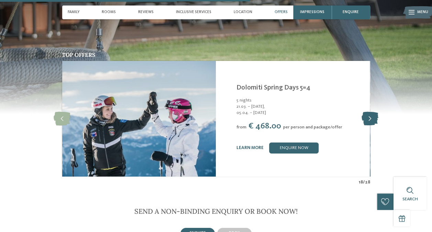
click at [376, 112] on icon at bounding box center [370, 119] width 17 height 14
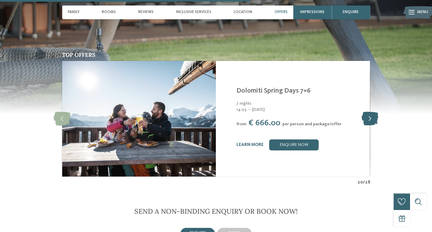
click at [376, 112] on icon at bounding box center [370, 119] width 17 height 14
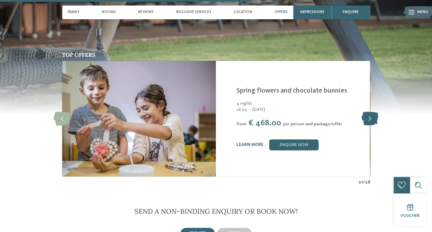
click at [376, 112] on icon at bounding box center [370, 119] width 17 height 14
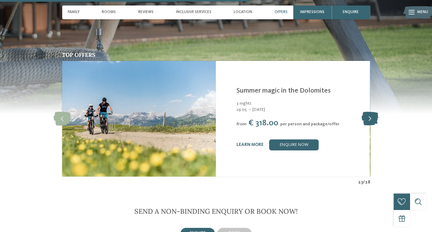
click at [376, 112] on icon at bounding box center [370, 119] width 17 height 14
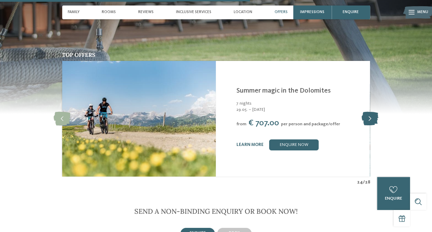
click at [376, 112] on icon at bounding box center [370, 119] width 17 height 14
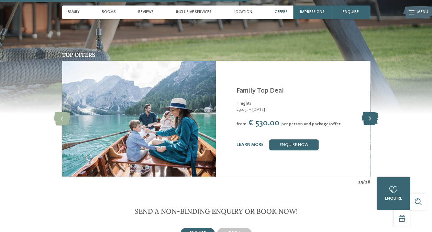
click at [376, 112] on icon at bounding box center [370, 119] width 17 height 14
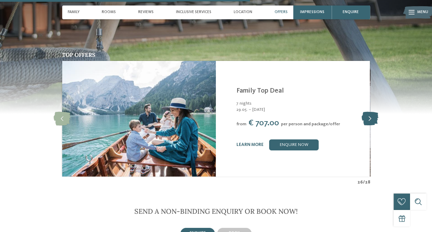
click at [376, 112] on icon at bounding box center [370, 119] width 17 height 14
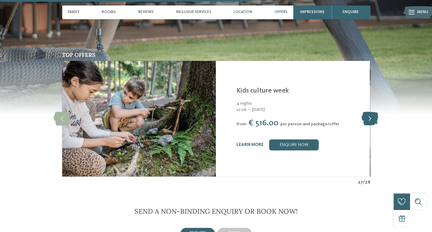
click at [376, 112] on icon at bounding box center [370, 119] width 17 height 14
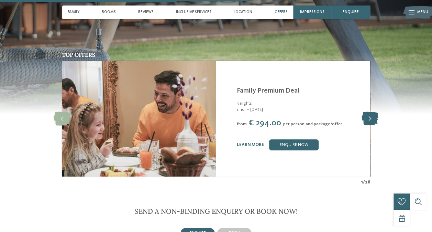
click at [376, 112] on icon at bounding box center [370, 119] width 17 height 14
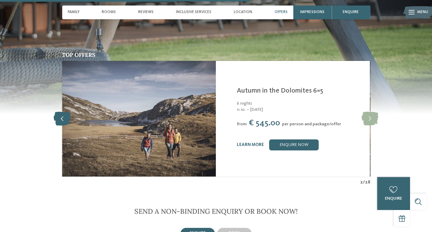
click at [61, 112] on icon at bounding box center [62, 119] width 17 height 14
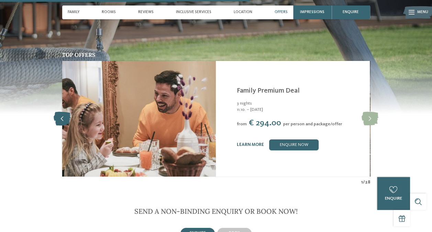
click at [61, 112] on icon at bounding box center [62, 119] width 17 height 14
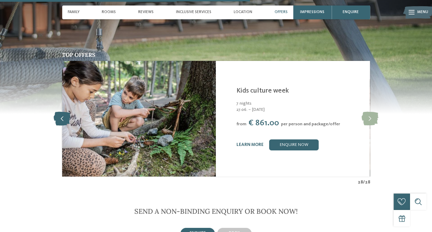
click at [61, 112] on icon at bounding box center [62, 119] width 17 height 14
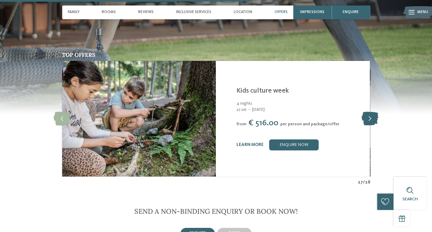
click at [372, 112] on icon at bounding box center [370, 119] width 17 height 14
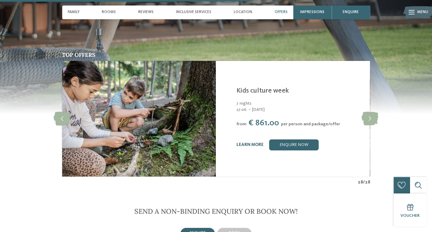
click at [254, 142] on link "learn more" at bounding box center [250, 144] width 27 height 4
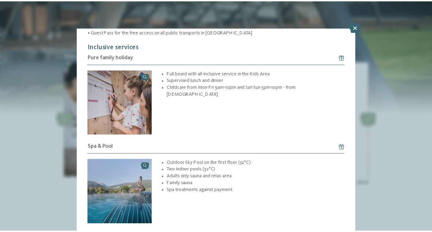
scroll to position [233, 0]
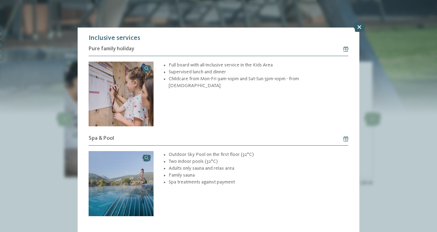
click at [358, 25] on icon at bounding box center [360, 27] width 12 height 10
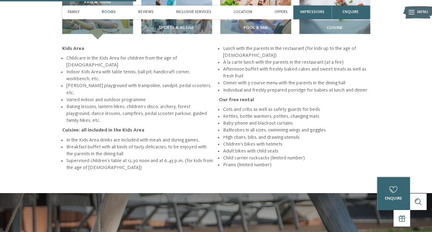
scroll to position [23, 0]
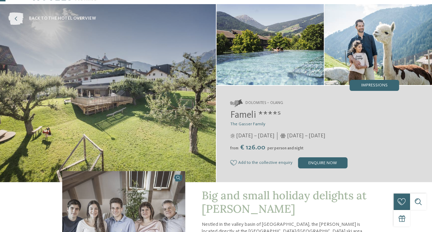
click at [13, 19] on icon at bounding box center [15, 18] width 15 height 12
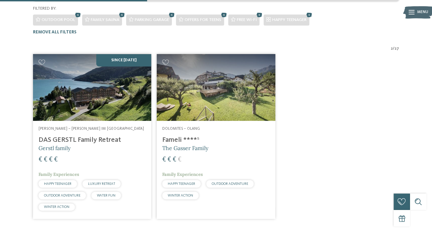
scroll to position [157, 0]
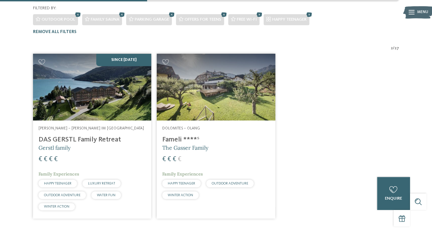
click at [82, 135] on h4 "DAS GERSTL Family Retreat" at bounding box center [92, 139] width 107 height 8
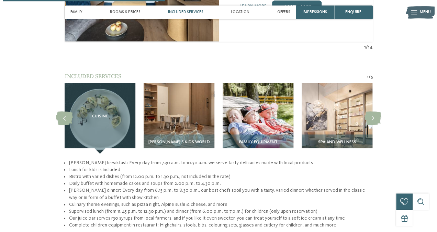
scroll to position [712, 0]
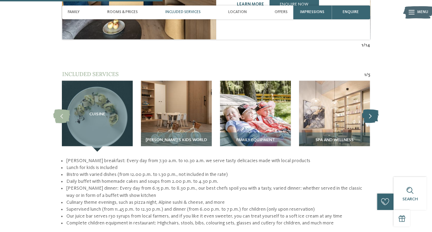
click at [368, 109] on icon at bounding box center [370, 116] width 17 height 14
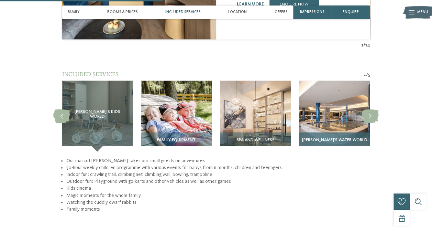
click at [342, 108] on img at bounding box center [334, 116] width 71 height 71
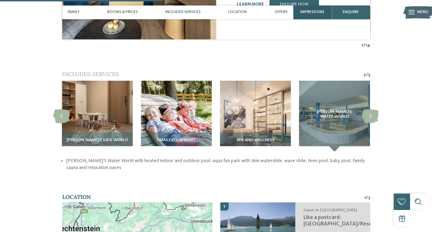
click at [309, 11] on span "Impressions" at bounding box center [312, 12] width 24 height 4
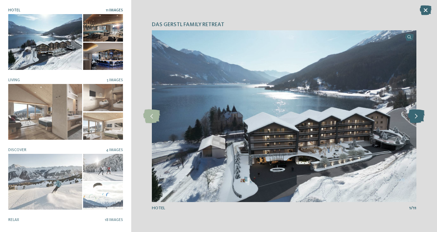
click at [417, 115] on icon at bounding box center [416, 116] width 17 height 14
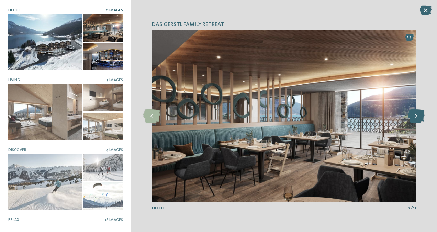
click at [417, 115] on icon at bounding box center [416, 116] width 17 height 14
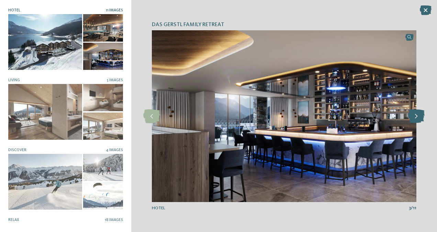
click at [417, 115] on icon at bounding box center [416, 116] width 17 height 14
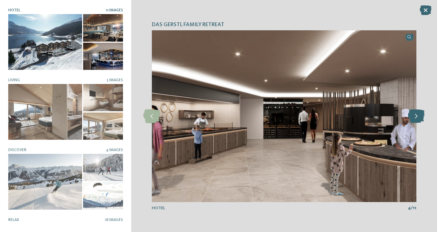
click at [417, 115] on icon at bounding box center [416, 116] width 17 height 14
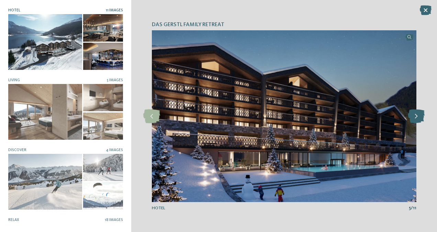
click at [417, 115] on icon at bounding box center [416, 116] width 17 height 14
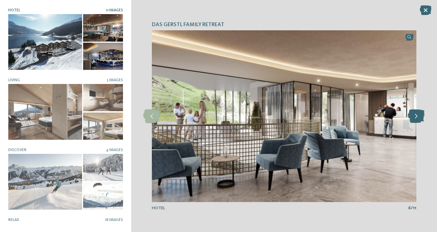
click at [417, 115] on icon at bounding box center [416, 116] width 17 height 14
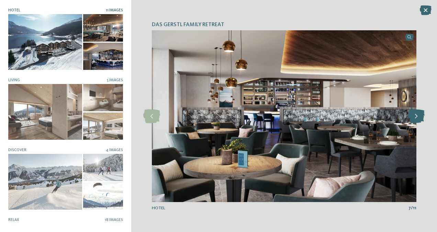
click at [417, 115] on icon at bounding box center [416, 116] width 17 height 14
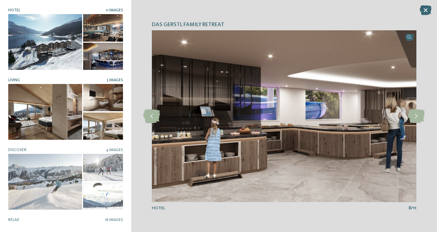
click at [43, 105] on div at bounding box center [45, 111] width 74 height 55
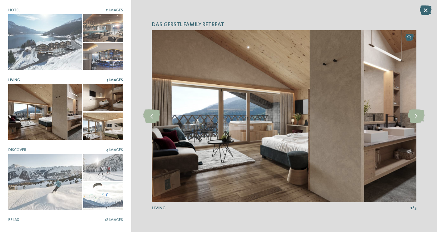
drag, startPoint x: 437, startPoint y: 109, endPoint x: 248, endPoint y: 219, distance: 218.7
click at [248, 219] on div "DAS [PERSON_NAME] Family Retreat slide 8 of 11" at bounding box center [284, 116] width 306 height 232
click at [417, 119] on icon at bounding box center [416, 116] width 17 height 14
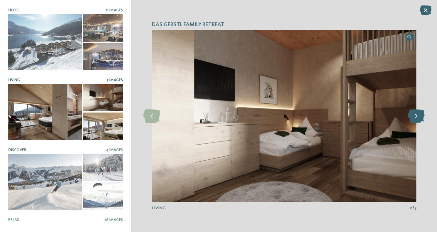
click at [417, 119] on icon at bounding box center [416, 116] width 17 height 14
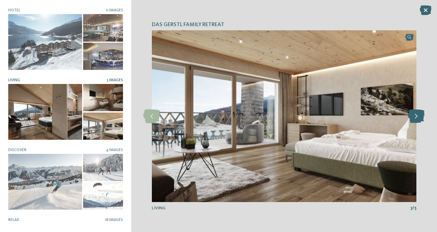
click at [417, 119] on icon at bounding box center [416, 116] width 17 height 14
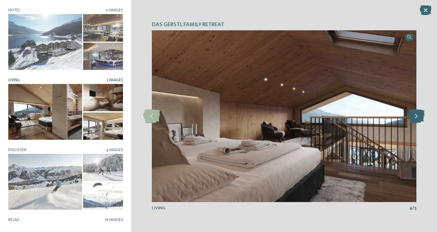
click at [417, 119] on icon at bounding box center [416, 116] width 17 height 14
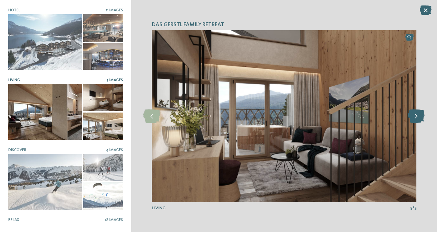
click at [417, 119] on icon at bounding box center [416, 116] width 17 height 14
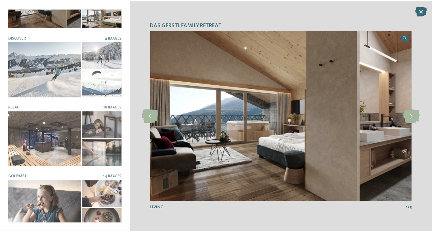
scroll to position [117, 0]
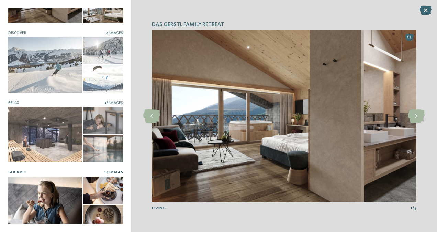
click at [51, 200] on div at bounding box center [45, 203] width 74 height 55
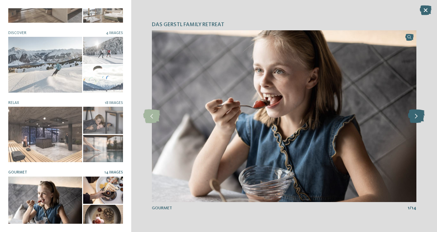
click at [414, 121] on icon at bounding box center [416, 116] width 17 height 14
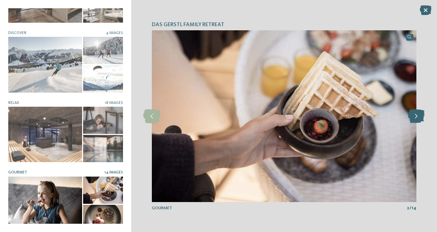
click at [414, 121] on icon at bounding box center [416, 116] width 17 height 14
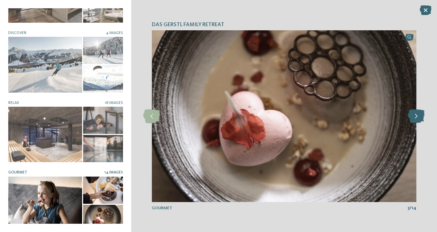
click at [414, 121] on icon at bounding box center [416, 116] width 17 height 14
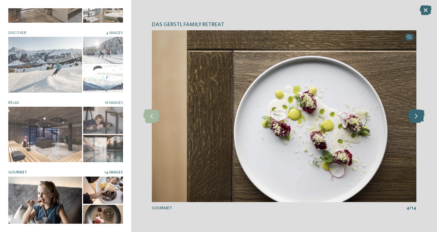
click at [414, 121] on icon at bounding box center [416, 116] width 17 height 14
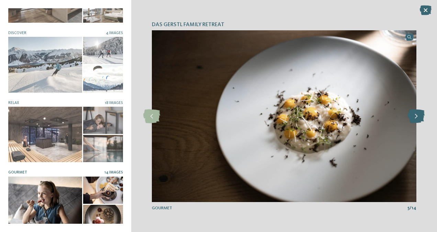
click at [414, 121] on icon at bounding box center [416, 116] width 17 height 14
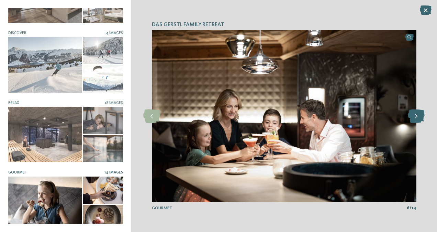
click at [414, 121] on icon at bounding box center [416, 116] width 17 height 14
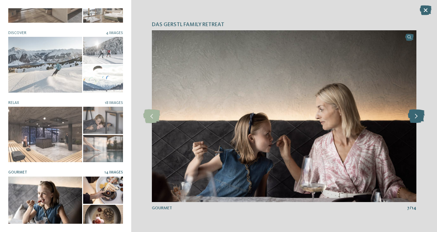
click at [414, 120] on icon at bounding box center [416, 116] width 17 height 14
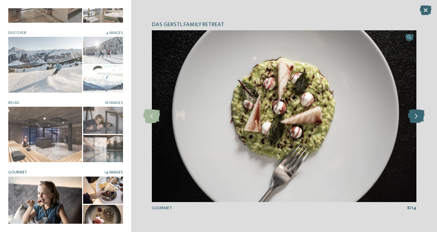
click at [414, 120] on icon at bounding box center [416, 116] width 17 height 14
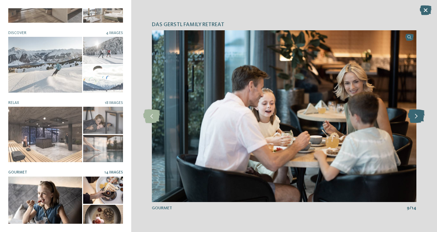
click at [414, 120] on icon at bounding box center [416, 116] width 17 height 14
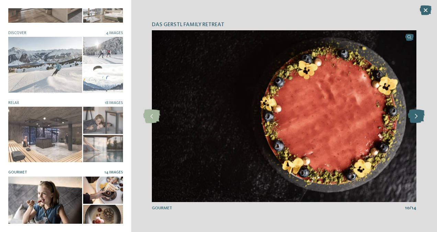
click at [414, 120] on icon at bounding box center [416, 116] width 17 height 14
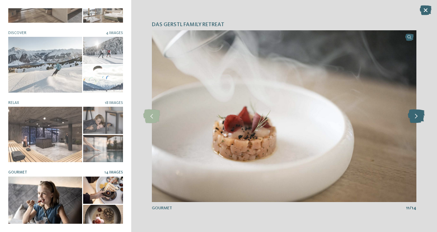
click at [414, 120] on icon at bounding box center [416, 116] width 17 height 14
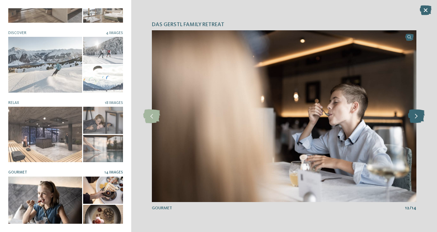
click at [414, 120] on icon at bounding box center [416, 116] width 17 height 14
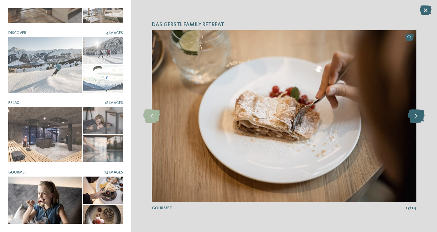
click at [414, 120] on icon at bounding box center [416, 116] width 17 height 14
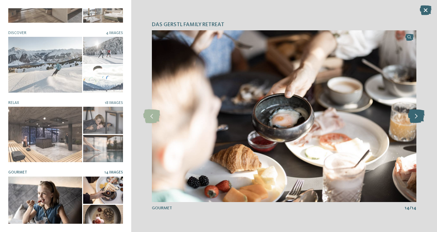
click at [414, 120] on icon at bounding box center [416, 116] width 17 height 14
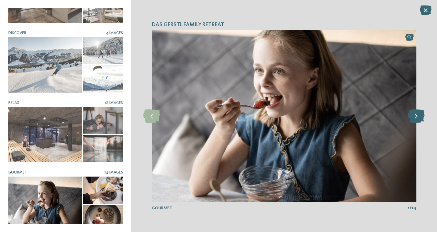
click at [414, 120] on icon at bounding box center [416, 116] width 17 height 14
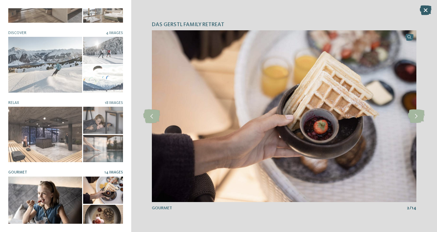
click at [428, 10] on icon at bounding box center [426, 11] width 12 height 10
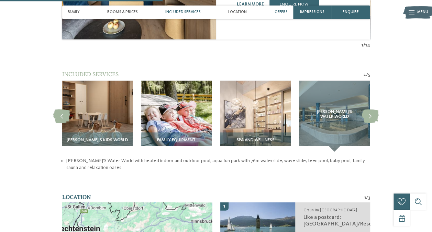
click at [280, 10] on span "Offers" at bounding box center [281, 12] width 13 height 4
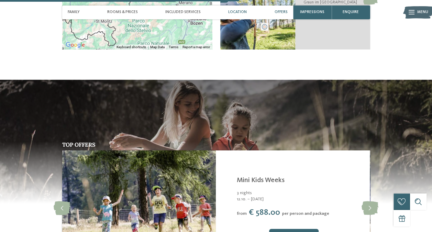
scroll to position [1018, 0]
